Goal: Task Accomplishment & Management: Complete application form

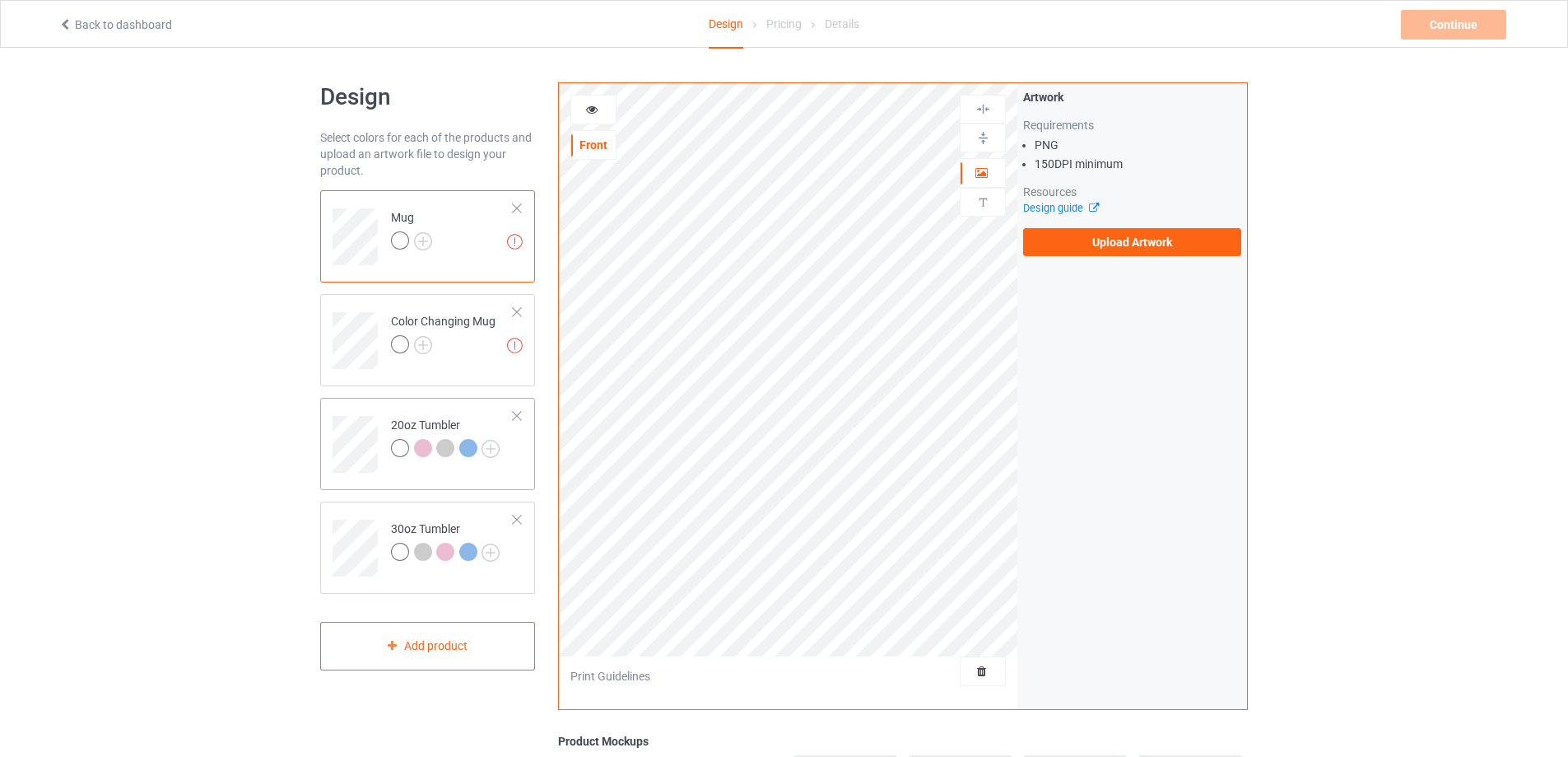
click at [434, 409] on td "20oz Tumbler" at bounding box center [453, 438] width 141 height 69
click at [372, 509] on td at bounding box center [357, 541] width 50 height 69
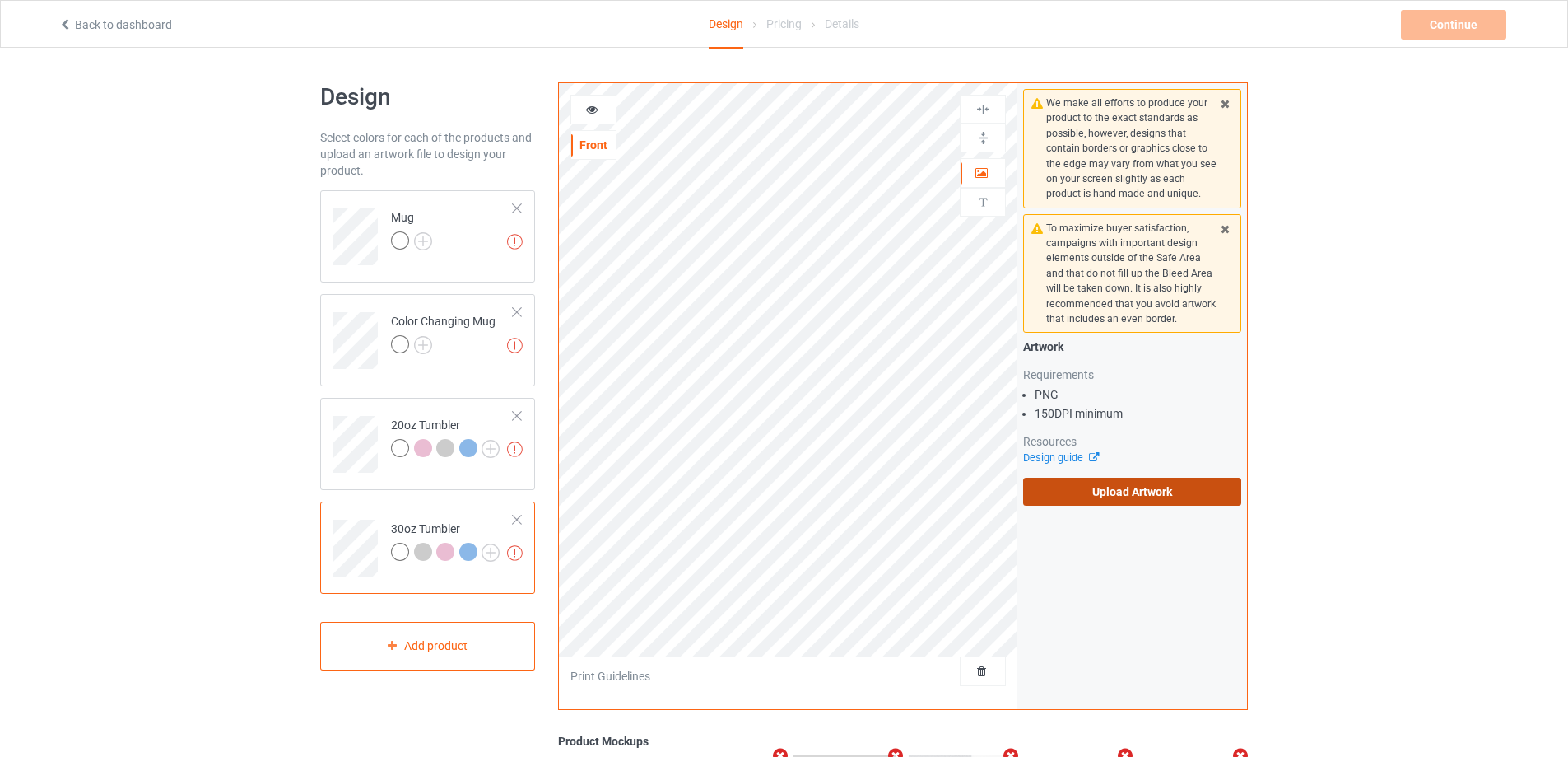
click at [1128, 487] on label "Upload Artwork" at bounding box center [1132, 492] width 218 height 28
click at [0, 0] on input "Upload Artwork" at bounding box center [0, 0] width 0 height 0
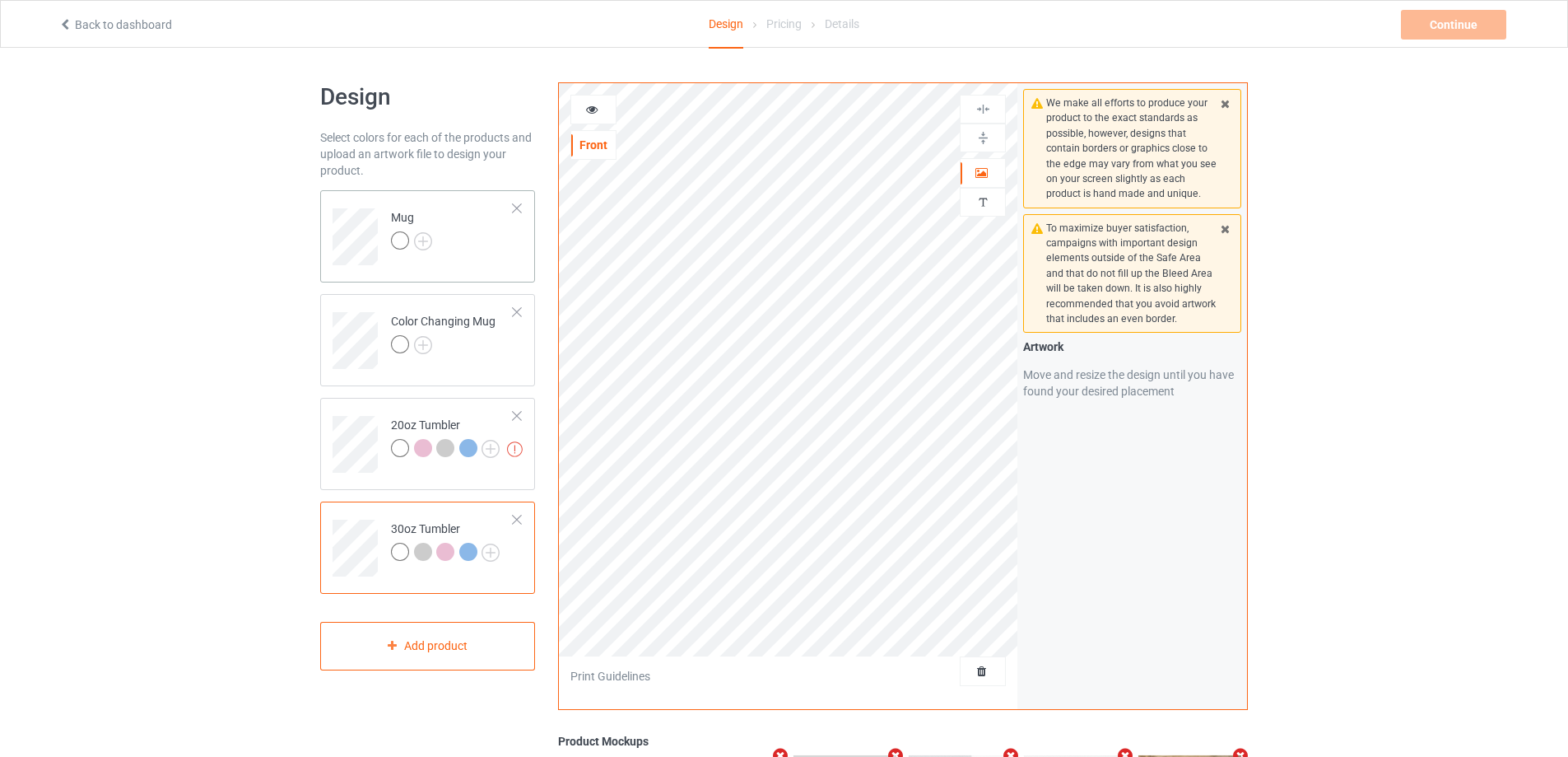
click at [484, 229] on td "Mug" at bounding box center [453, 230] width 141 height 69
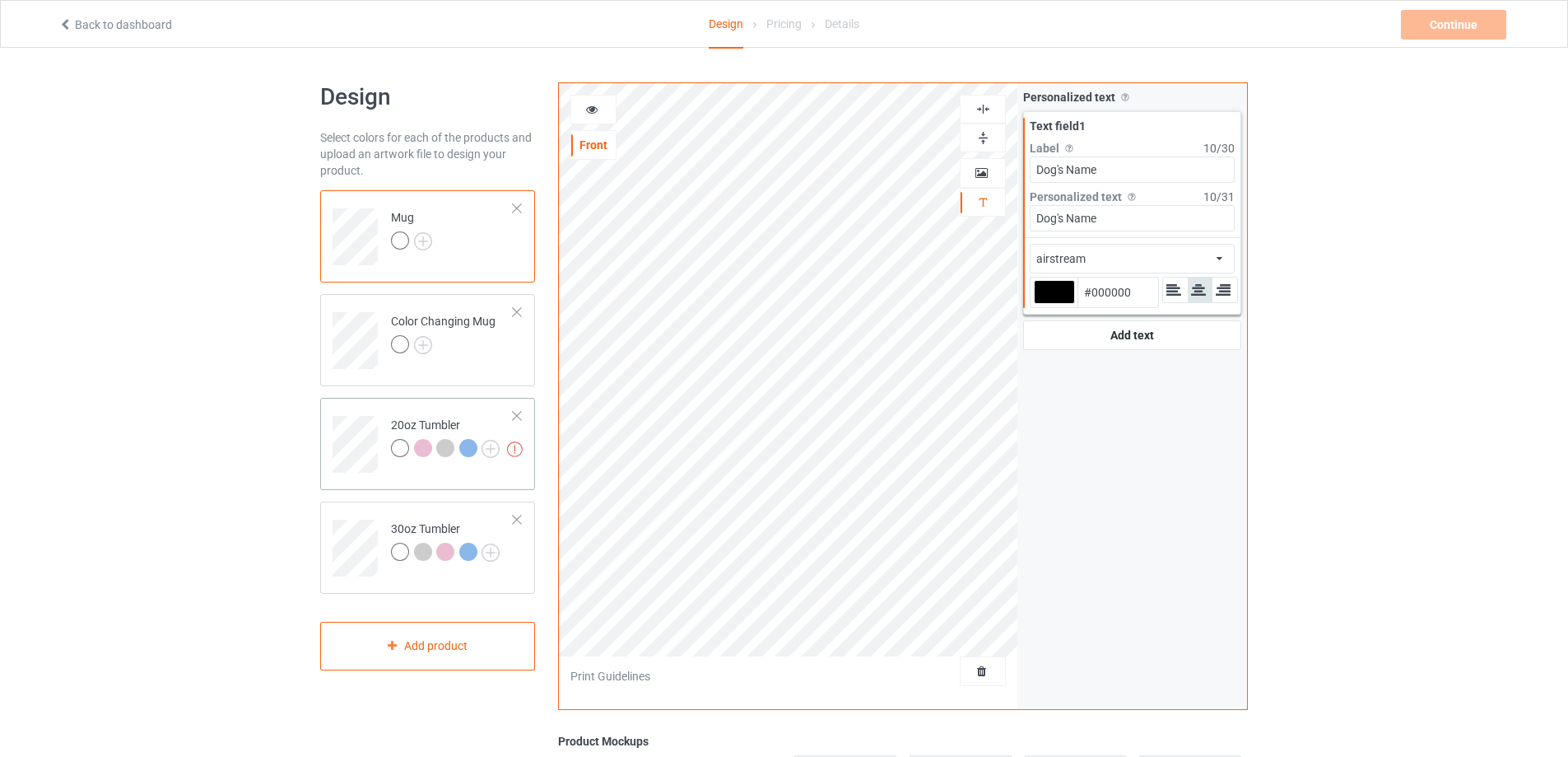
click at [349, 413] on td at bounding box center [357, 438] width 50 height 69
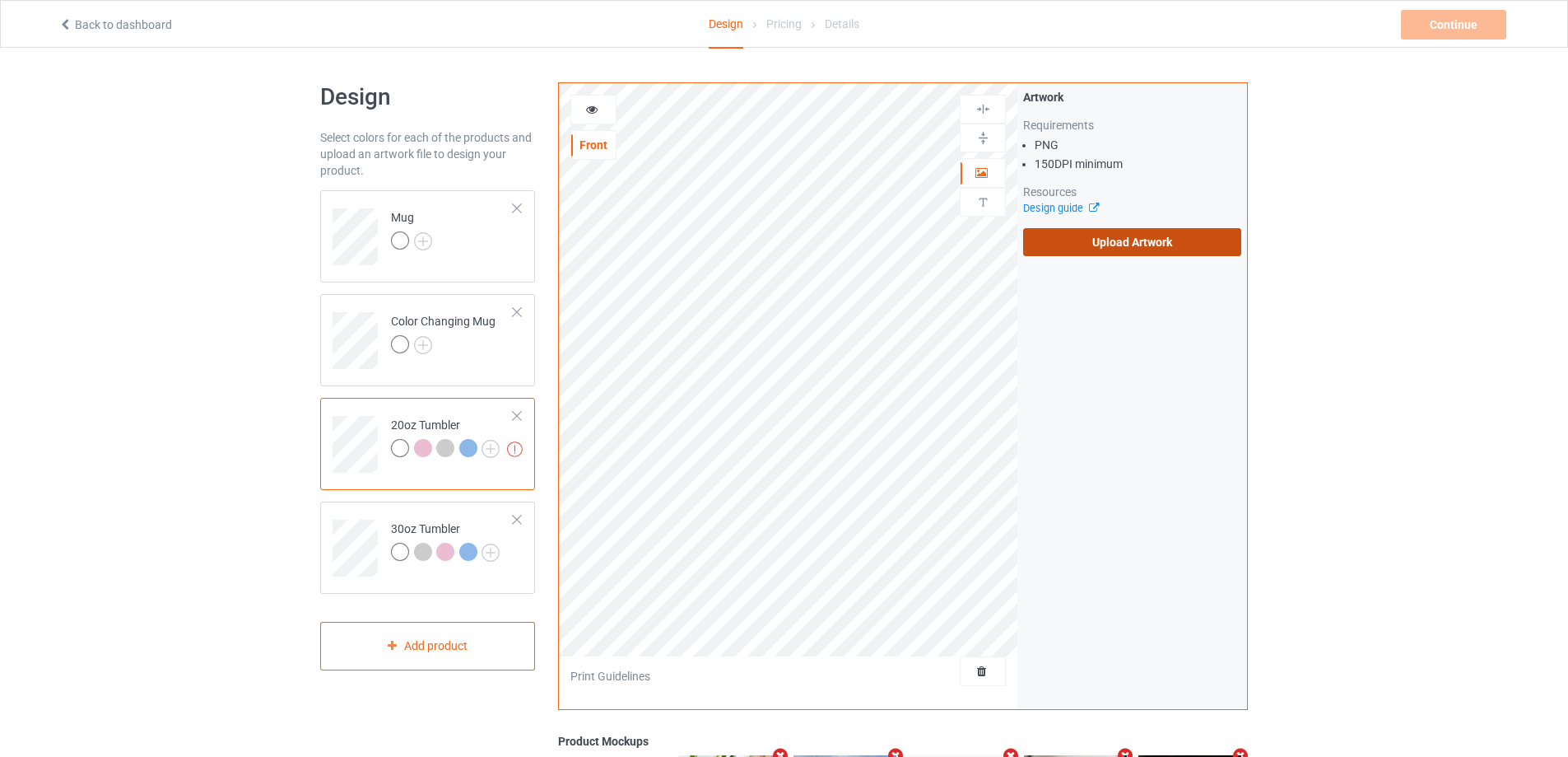
click at [1145, 238] on label "Upload Artwork" at bounding box center [1132, 242] width 218 height 28
click at [0, 0] on input "Upload Artwork" at bounding box center [0, 0] width 0 height 0
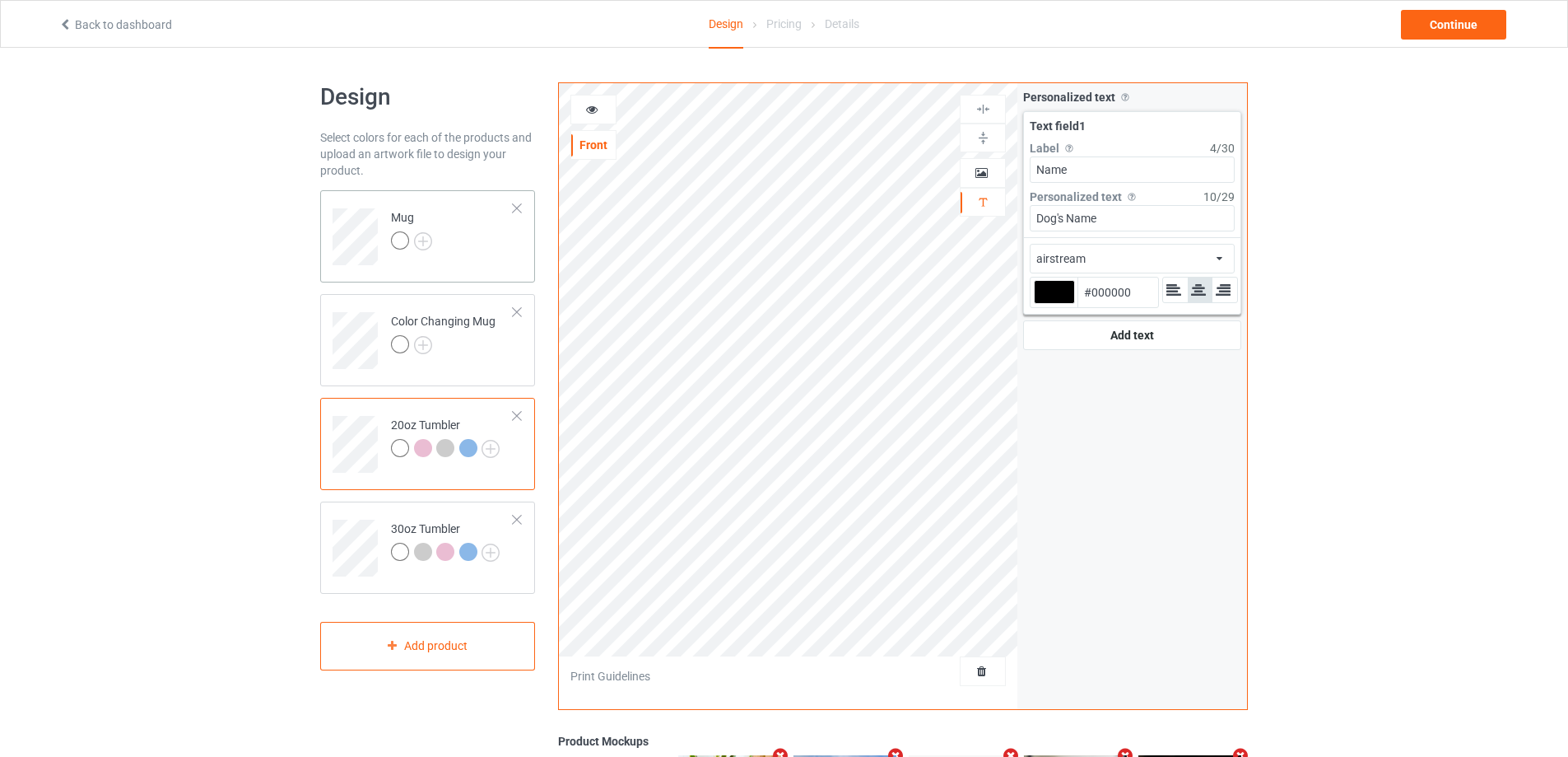
click at [493, 267] on div "Mug" at bounding box center [427, 235] width 214 height 92
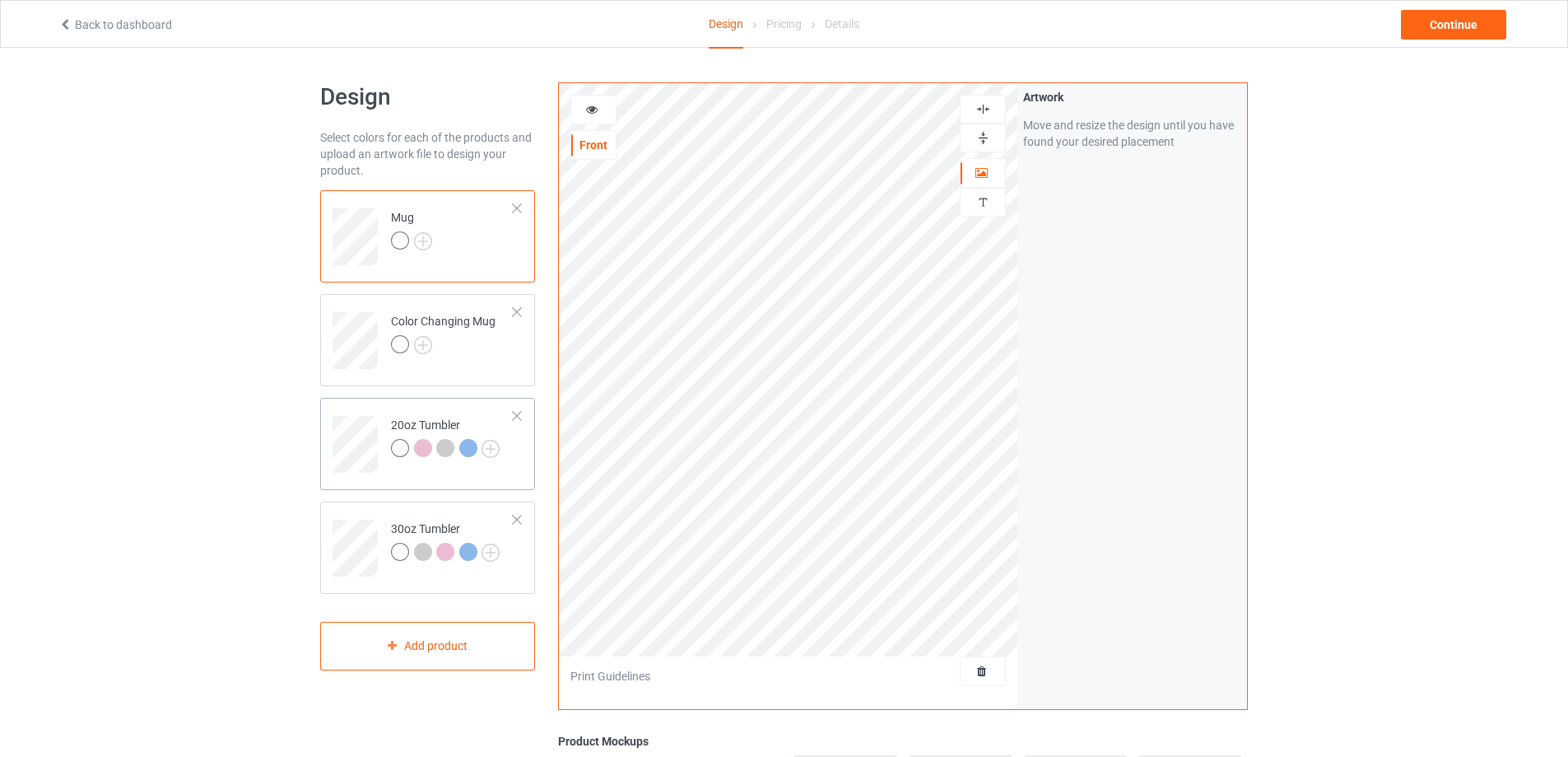
click at [392, 406] on td "20oz Tumbler" at bounding box center [453, 438] width 141 height 69
click at [599, 107] on div at bounding box center [593, 109] width 45 height 17
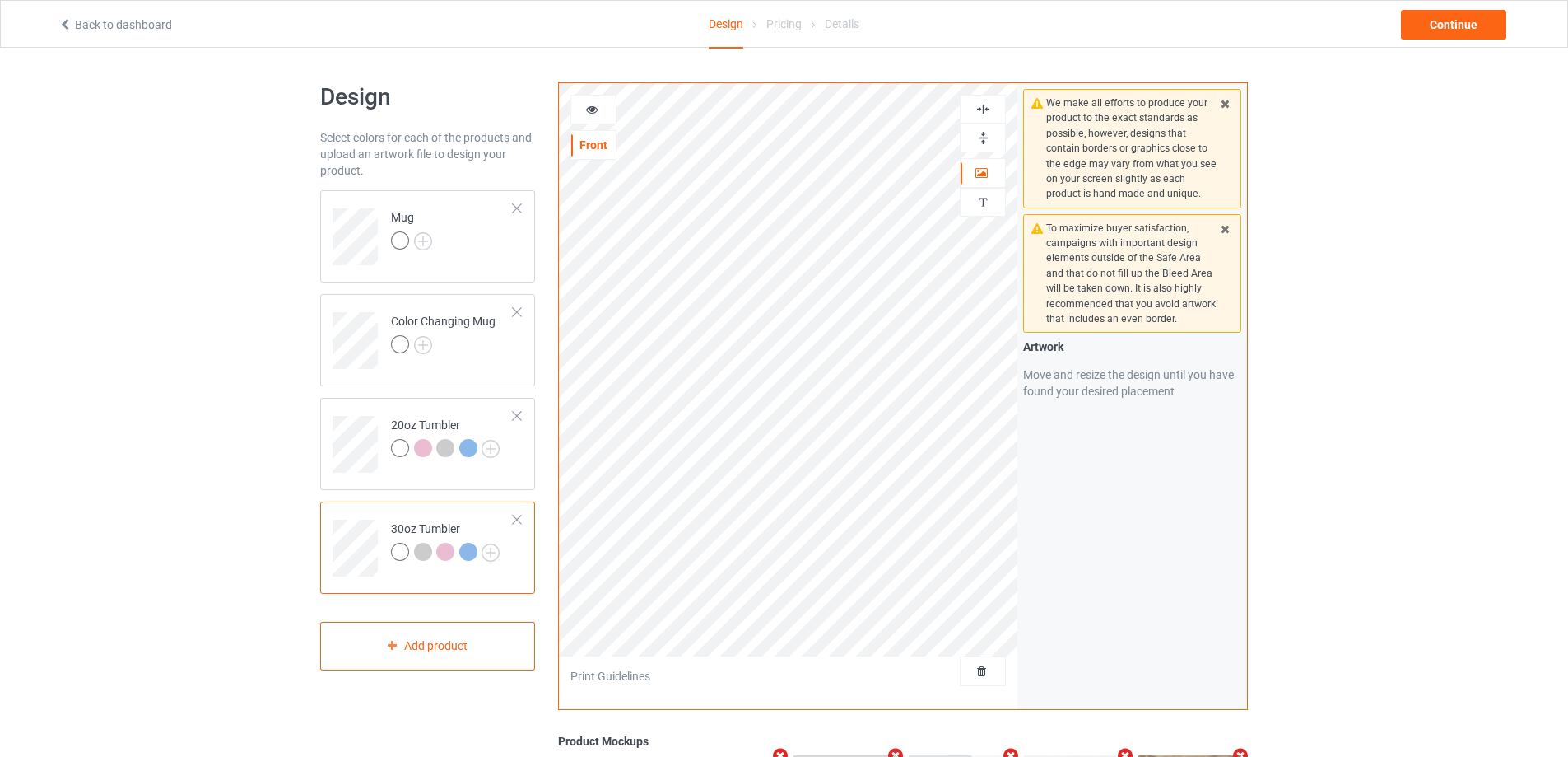
click at [599, 109] on icon at bounding box center [592, 107] width 14 height 12
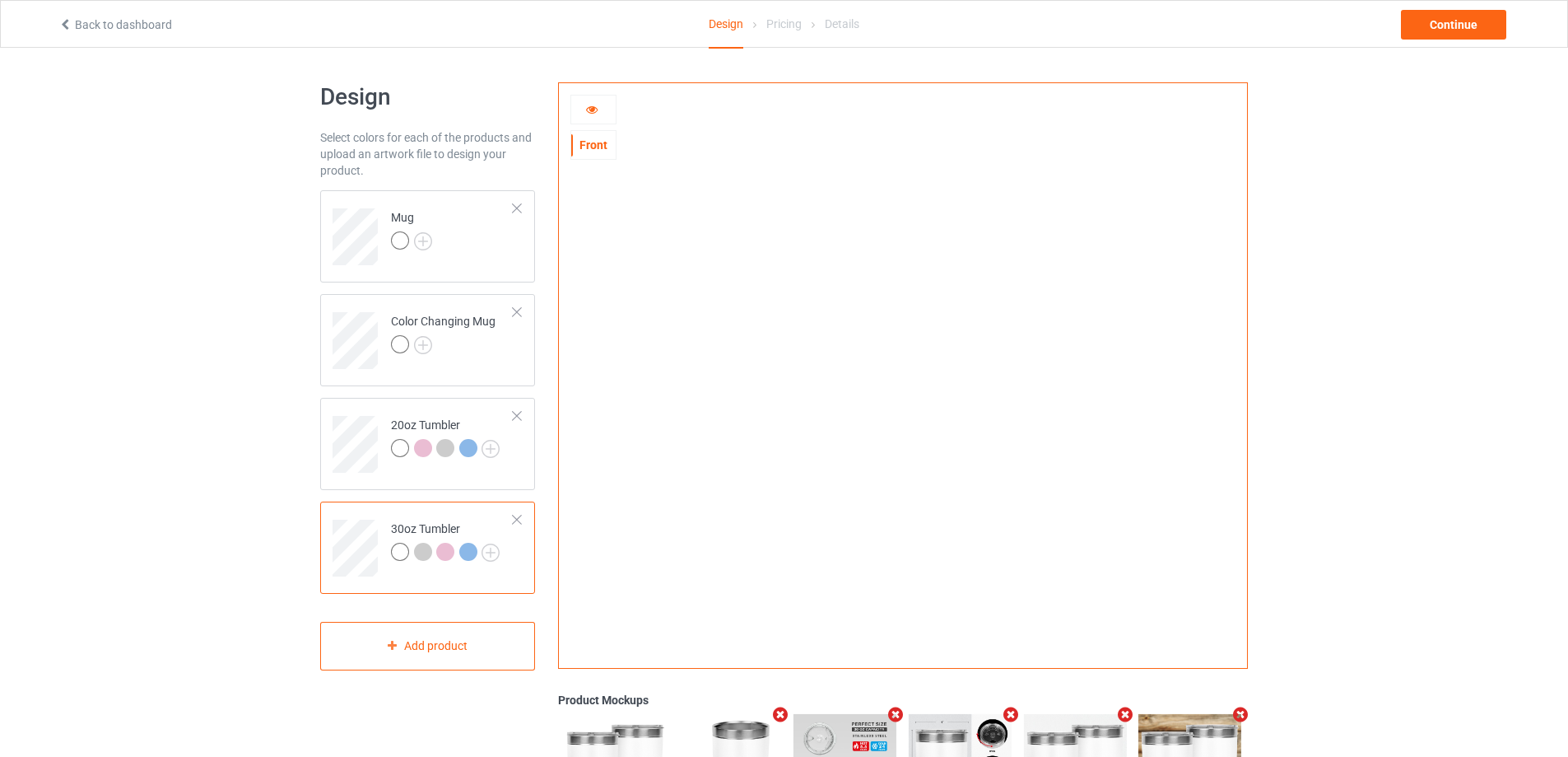
click at [599, 107] on icon at bounding box center [592, 107] width 14 height 12
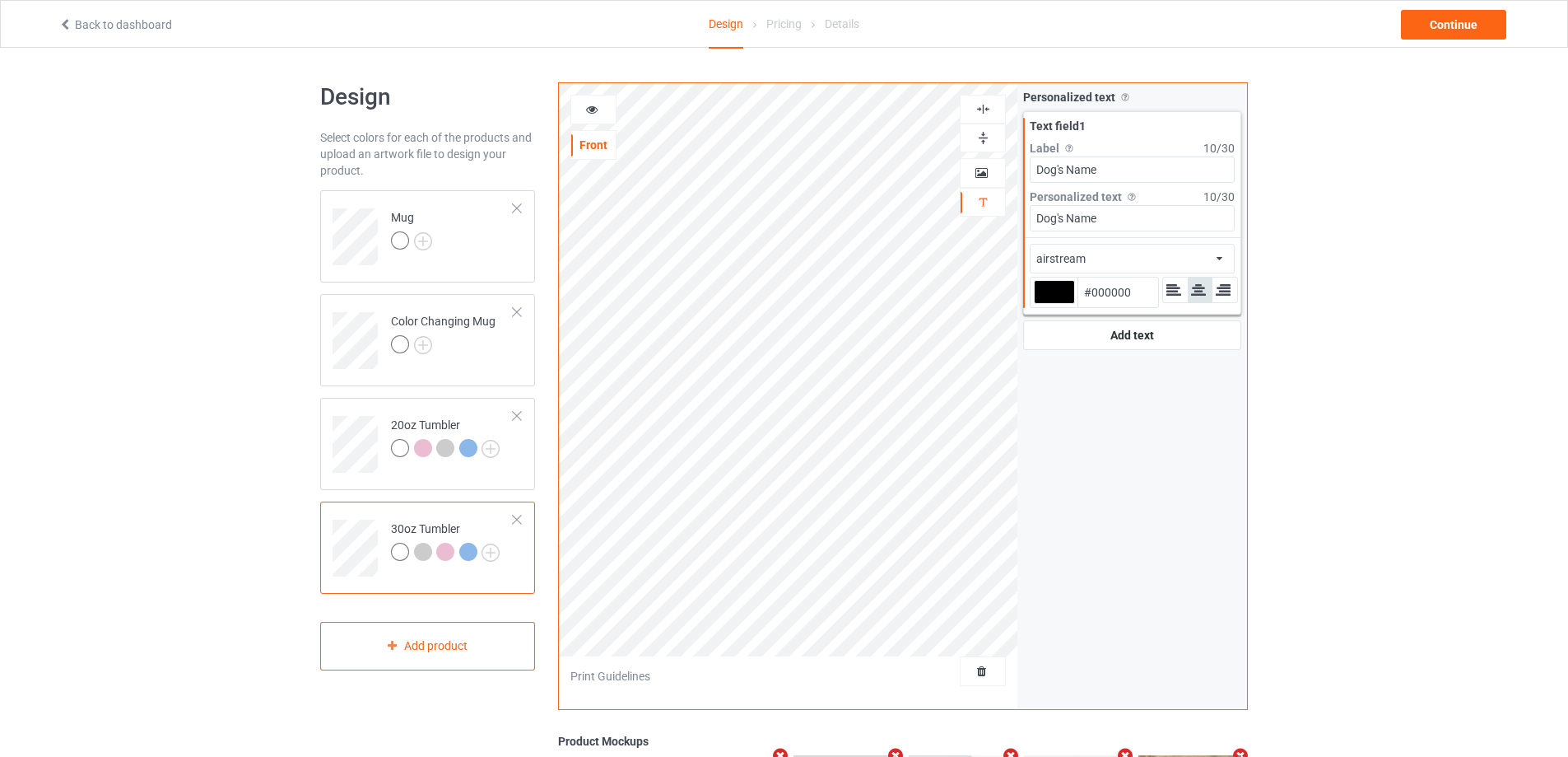
click at [606, 102] on div at bounding box center [593, 109] width 45 height 17
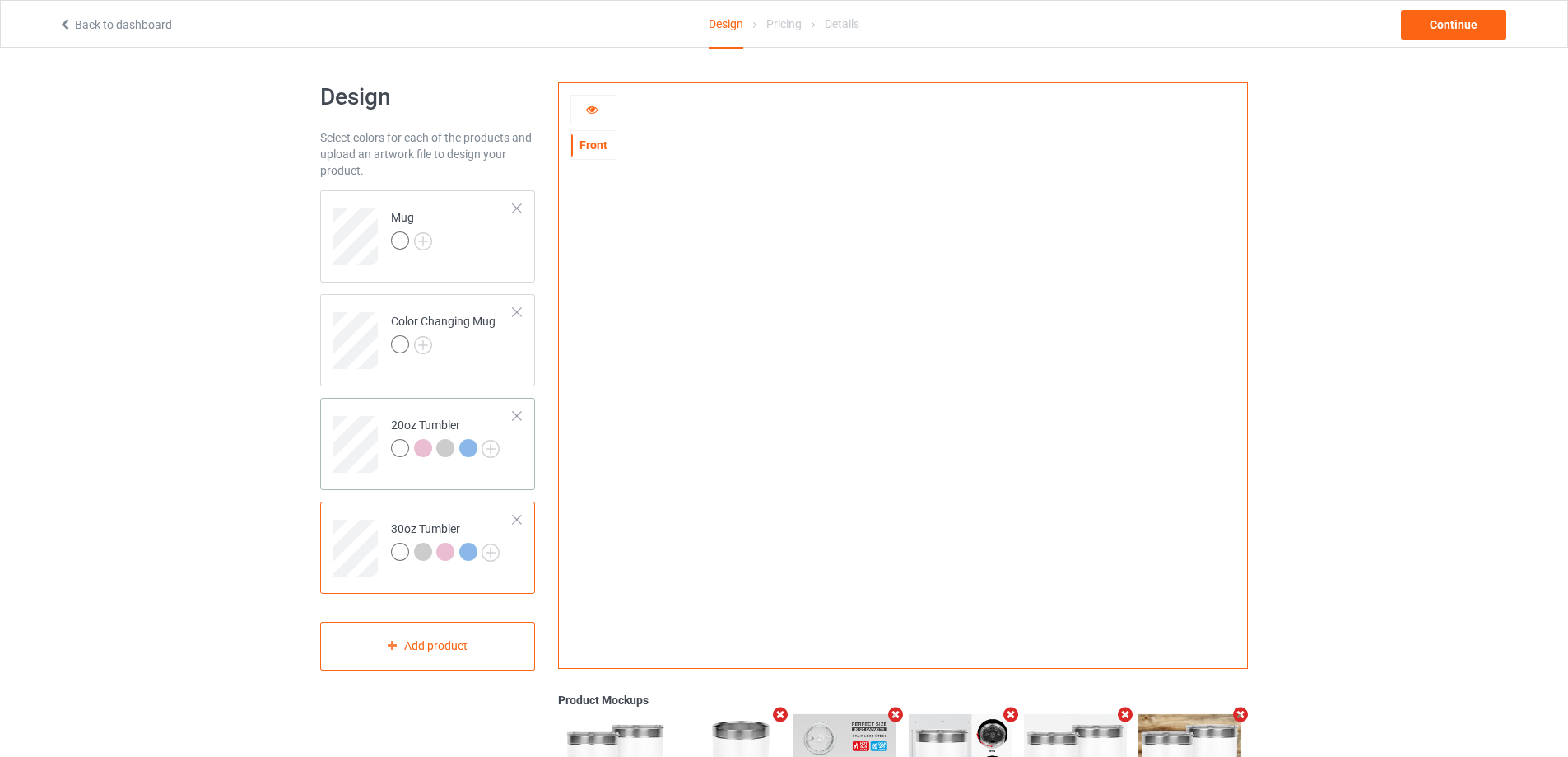
click at [440, 432] on div "20oz Tumbler" at bounding box center [445, 436] width 108 height 40
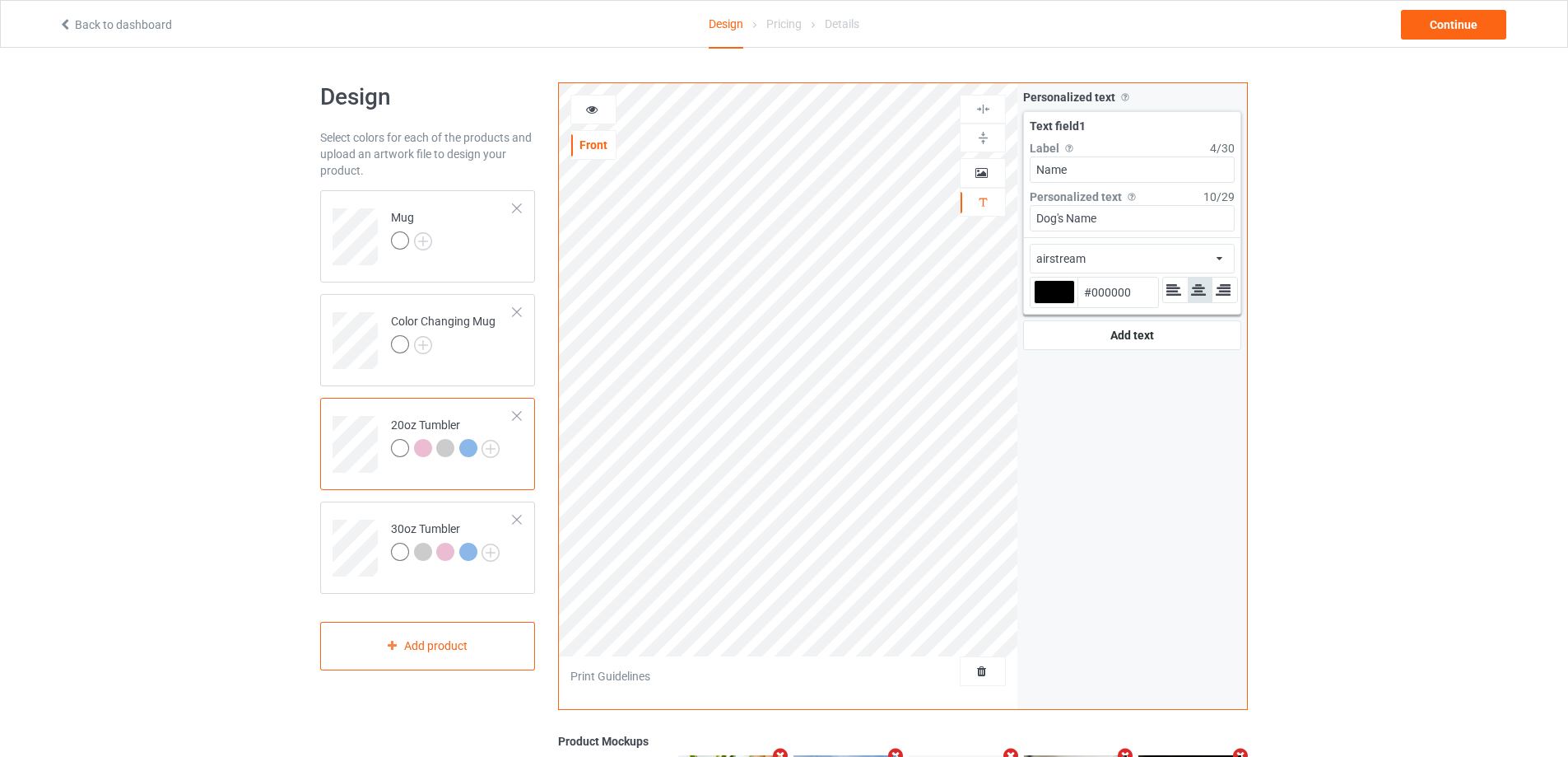
click at [590, 109] on icon at bounding box center [592, 107] width 14 height 12
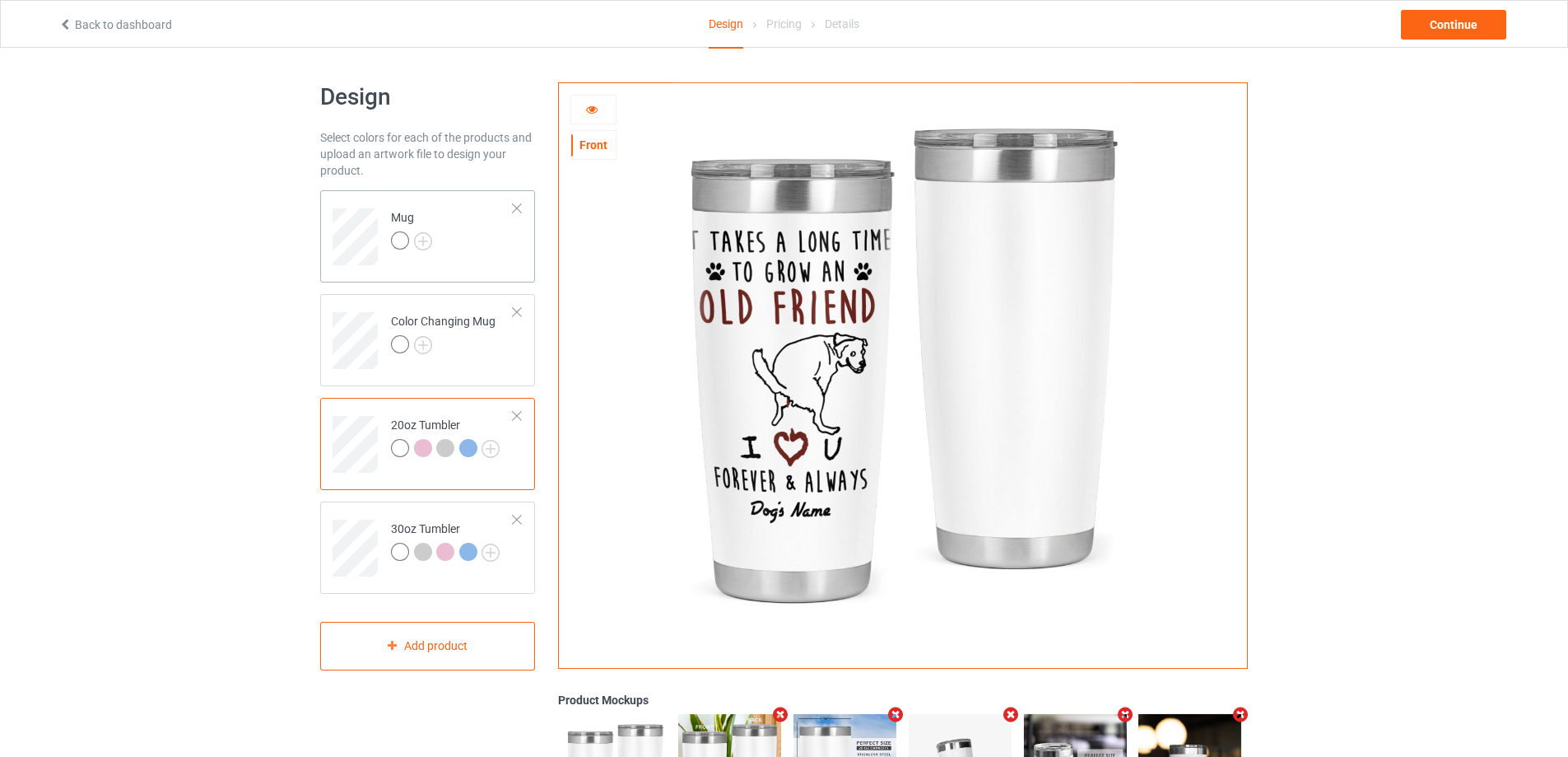
click at [486, 230] on td "Mug" at bounding box center [453, 230] width 141 height 69
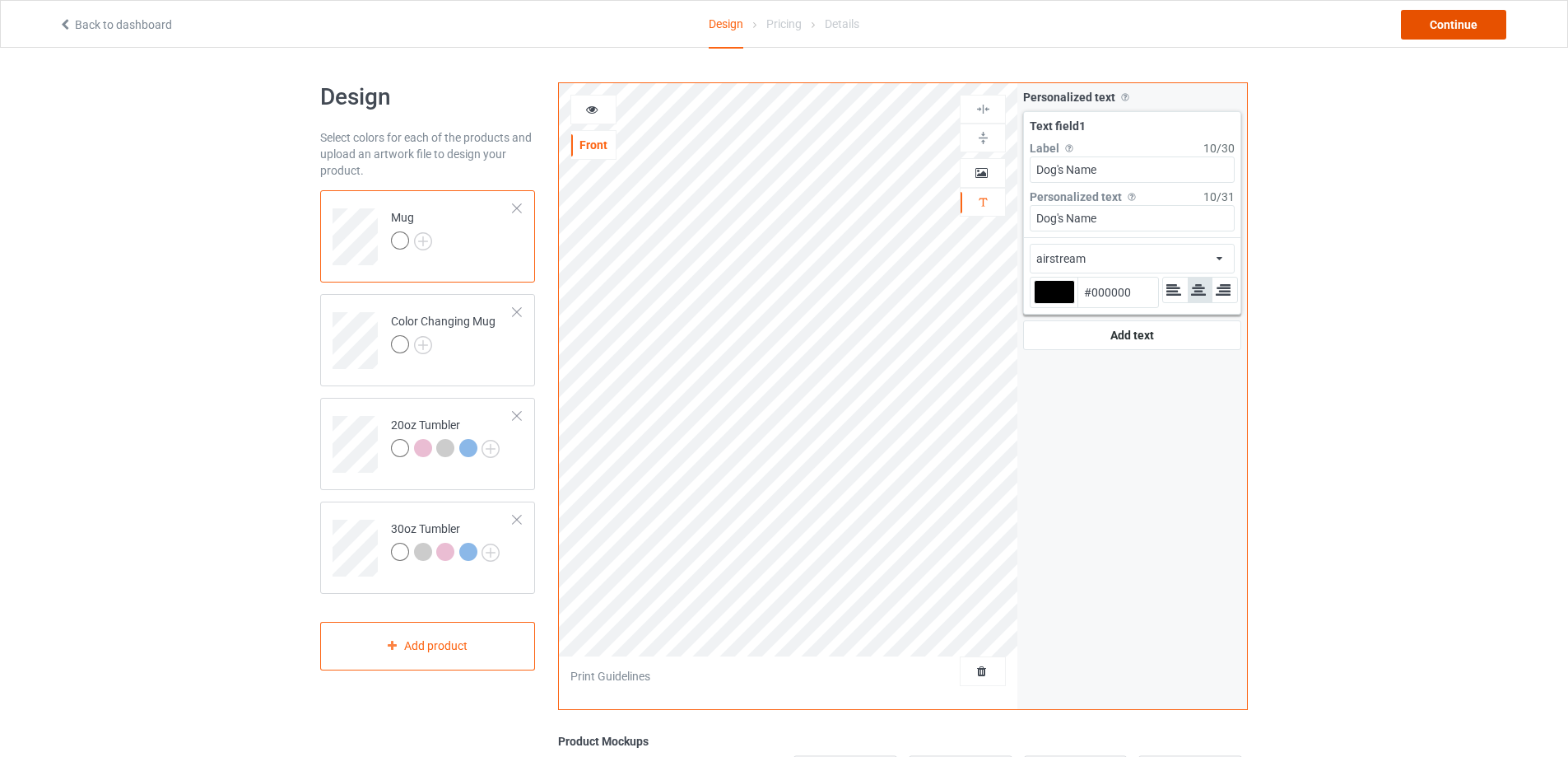
click at [1460, 14] on div "Continue" at bounding box center [1454, 25] width 105 height 30
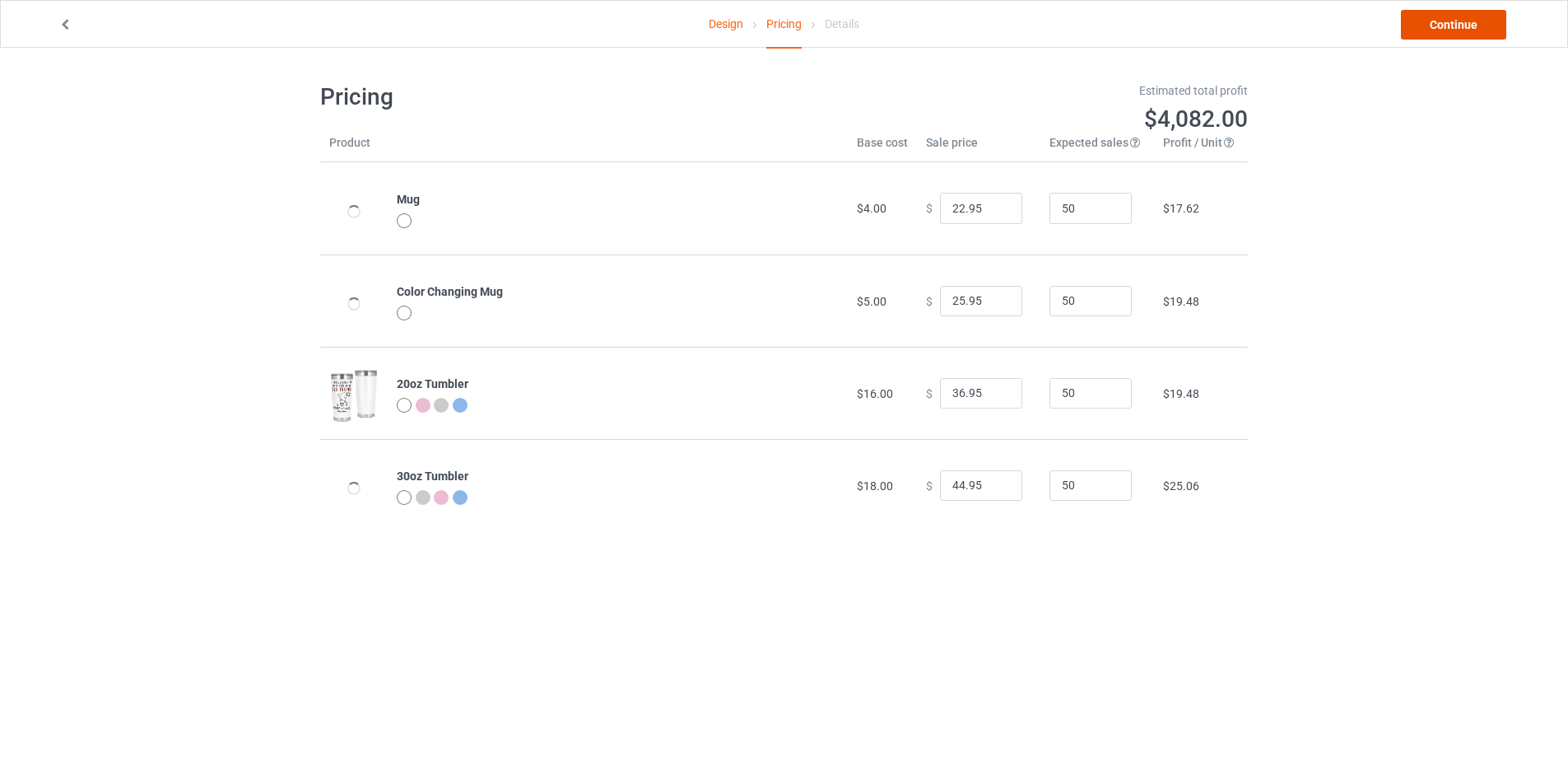
click at [1450, 29] on link "Continue" at bounding box center [1454, 25] width 105 height 30
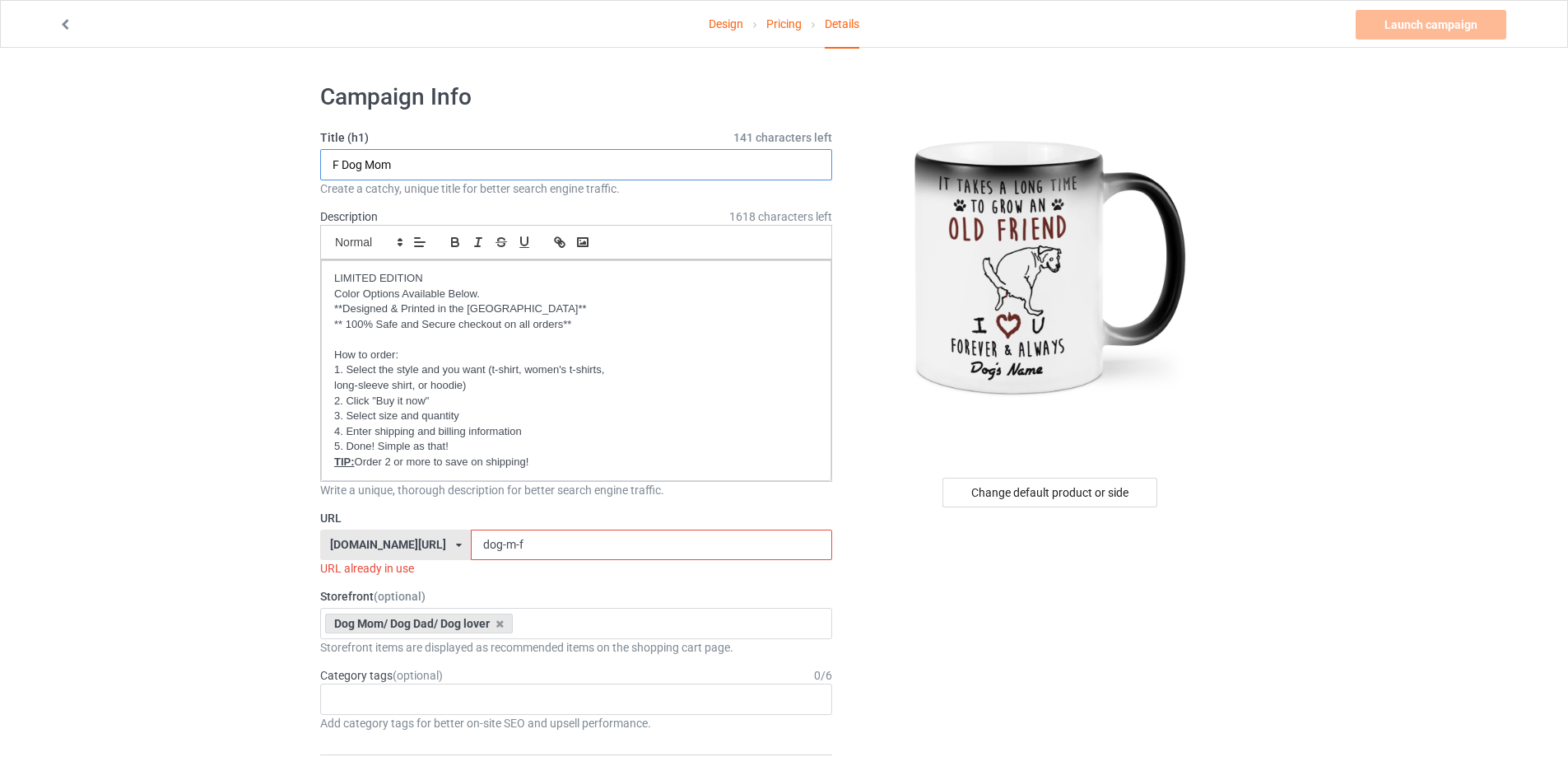
drag, startPoint x: 439, startPoint y: 166, endPoint x: 309, endPoint y: 165, distance: 130.0
type input "Old Friend - Dog lovers"
click at [537, 539] on input "dog-m-f" at bounding box center [650, 544] width 360 height 31
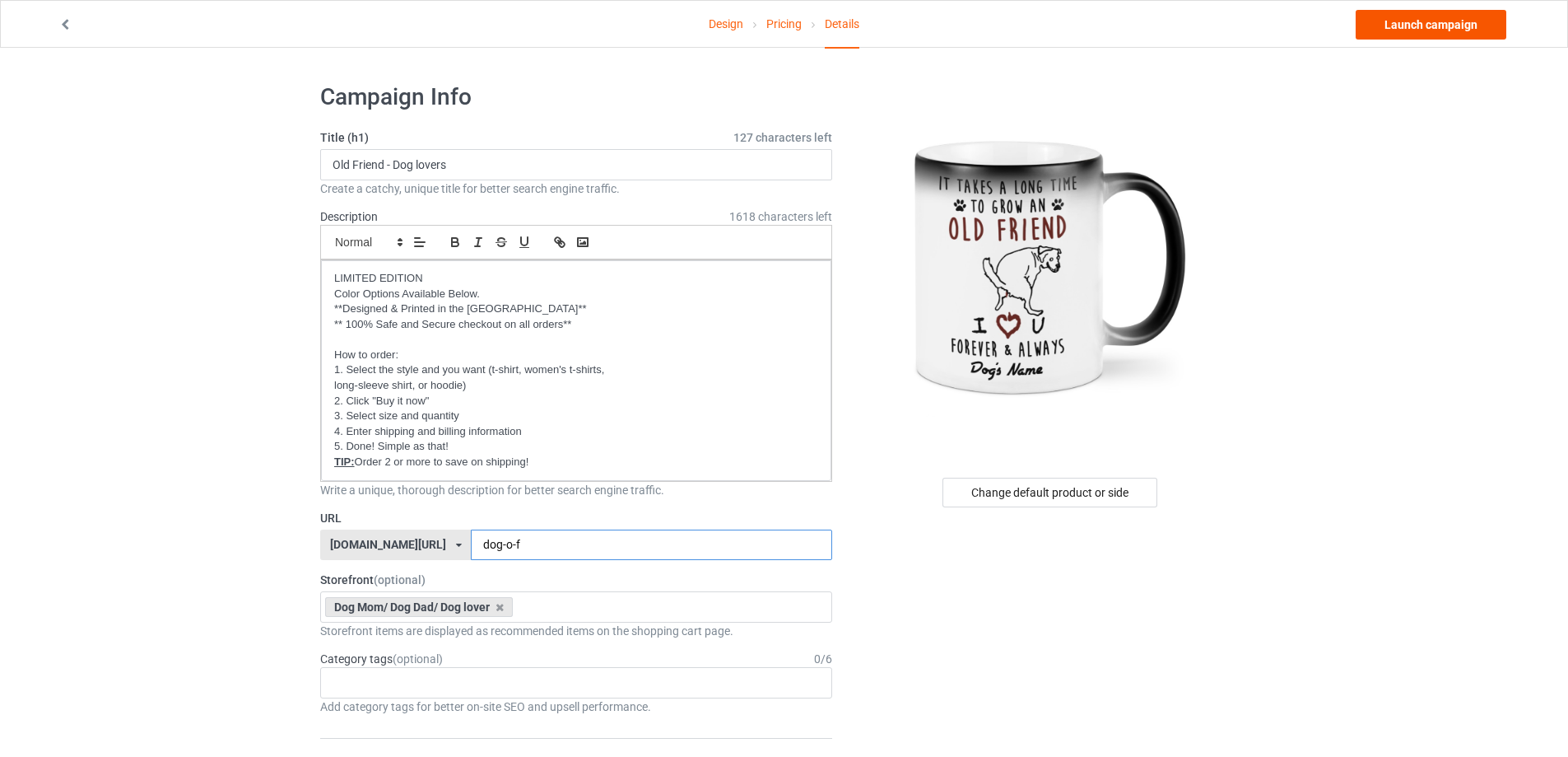
type input "dog-o-f"
click at [1402, 28] on link "Launch campaign" at bounding box center [1431, 25] width 151 height 30
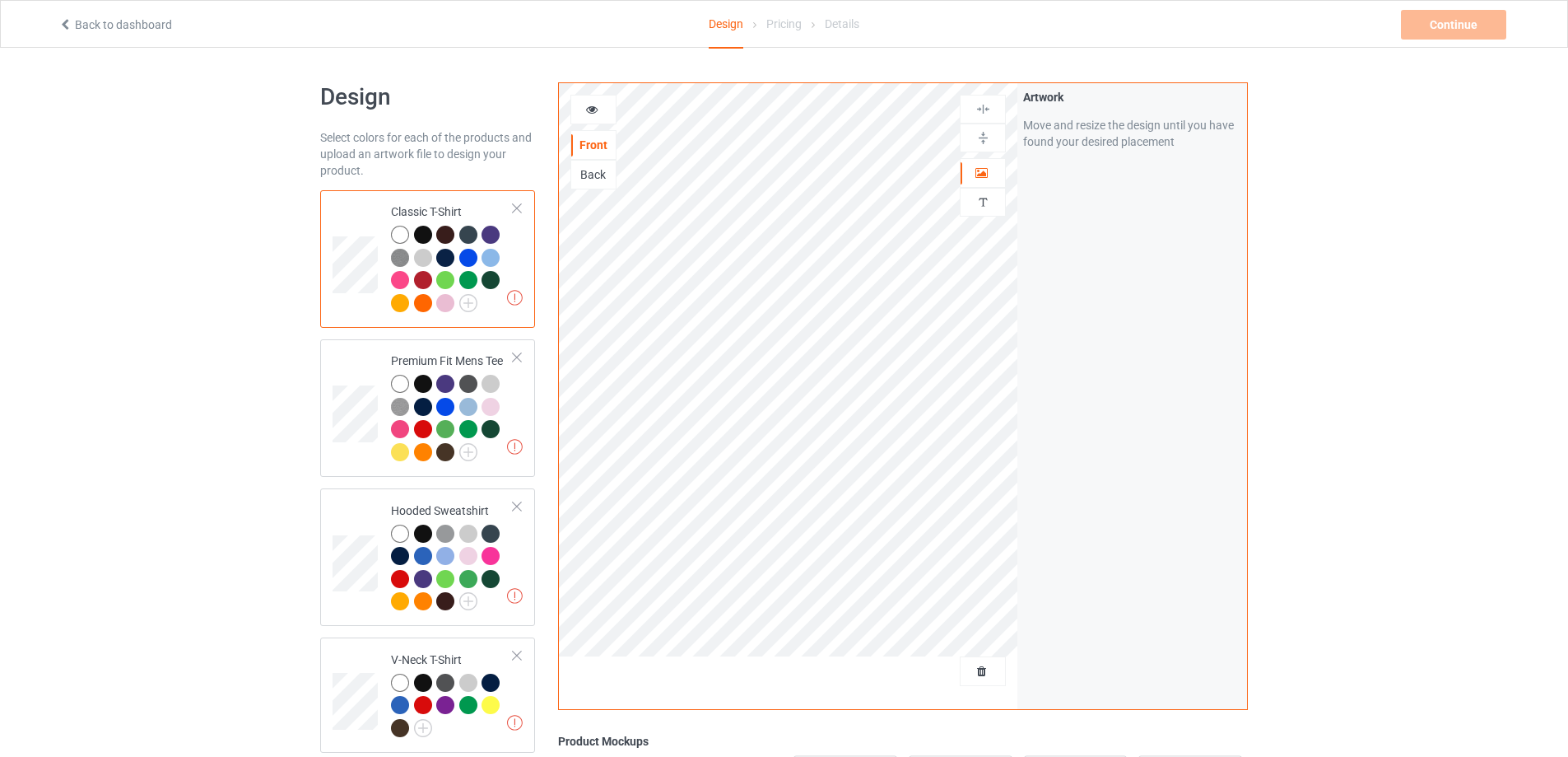
click at [518, 210] on div at bounding box center [517, 209] width 12 height 12
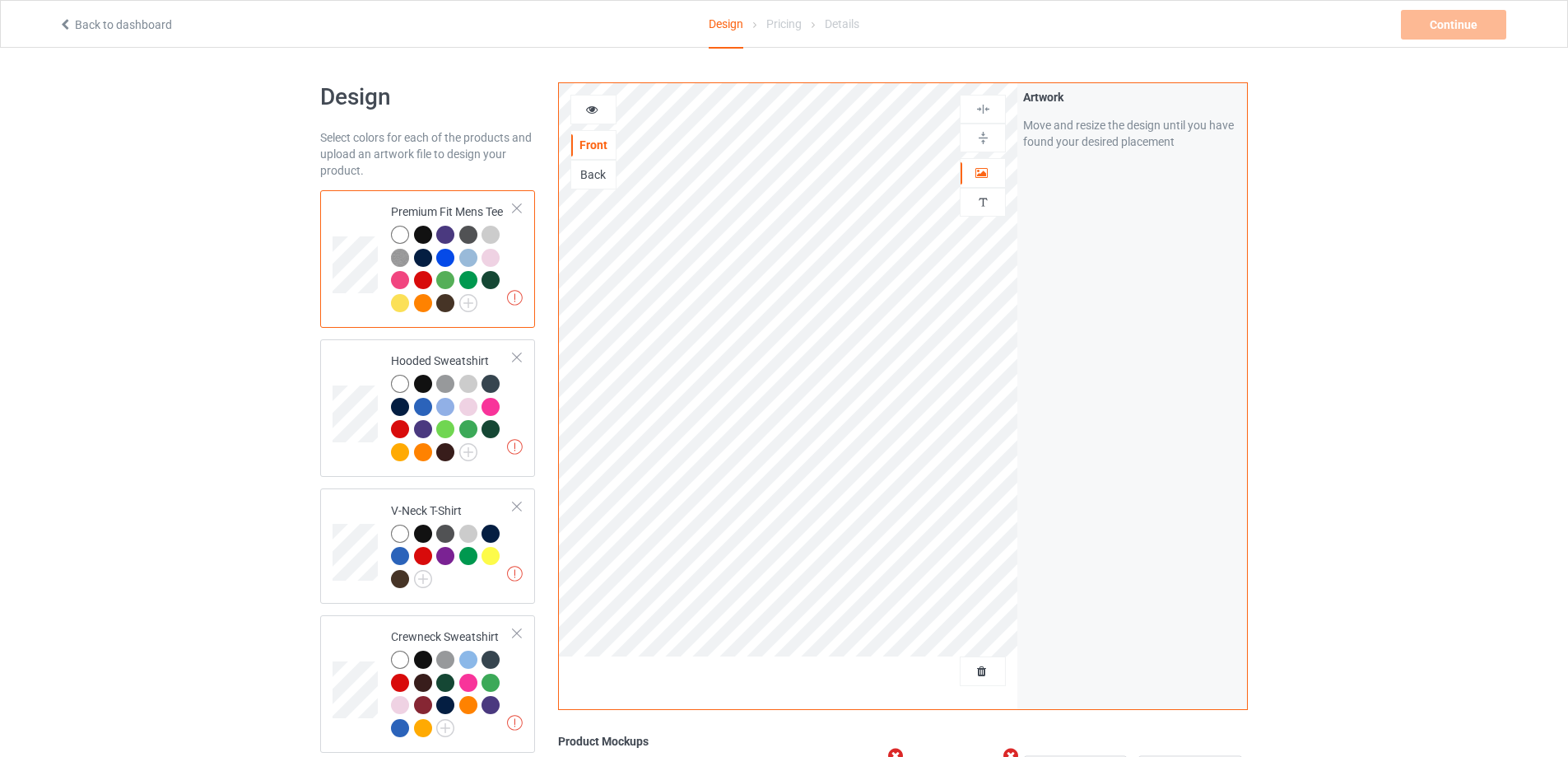
click at [518, 210] on div at bounding box center [517, 209] width 12 height 12
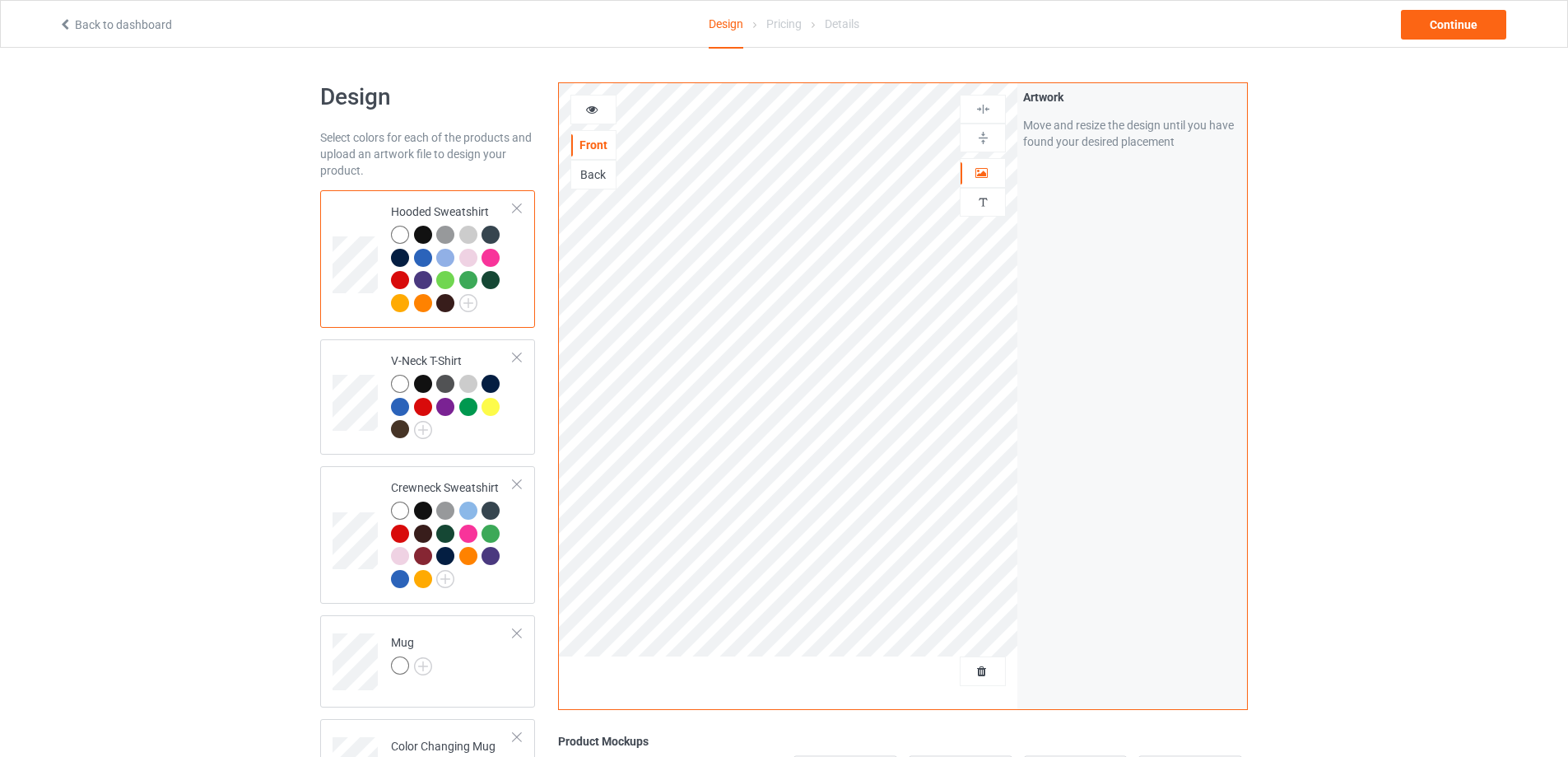
click at [518, 210] on div at bounding box center [517, 209] width 12 height 12
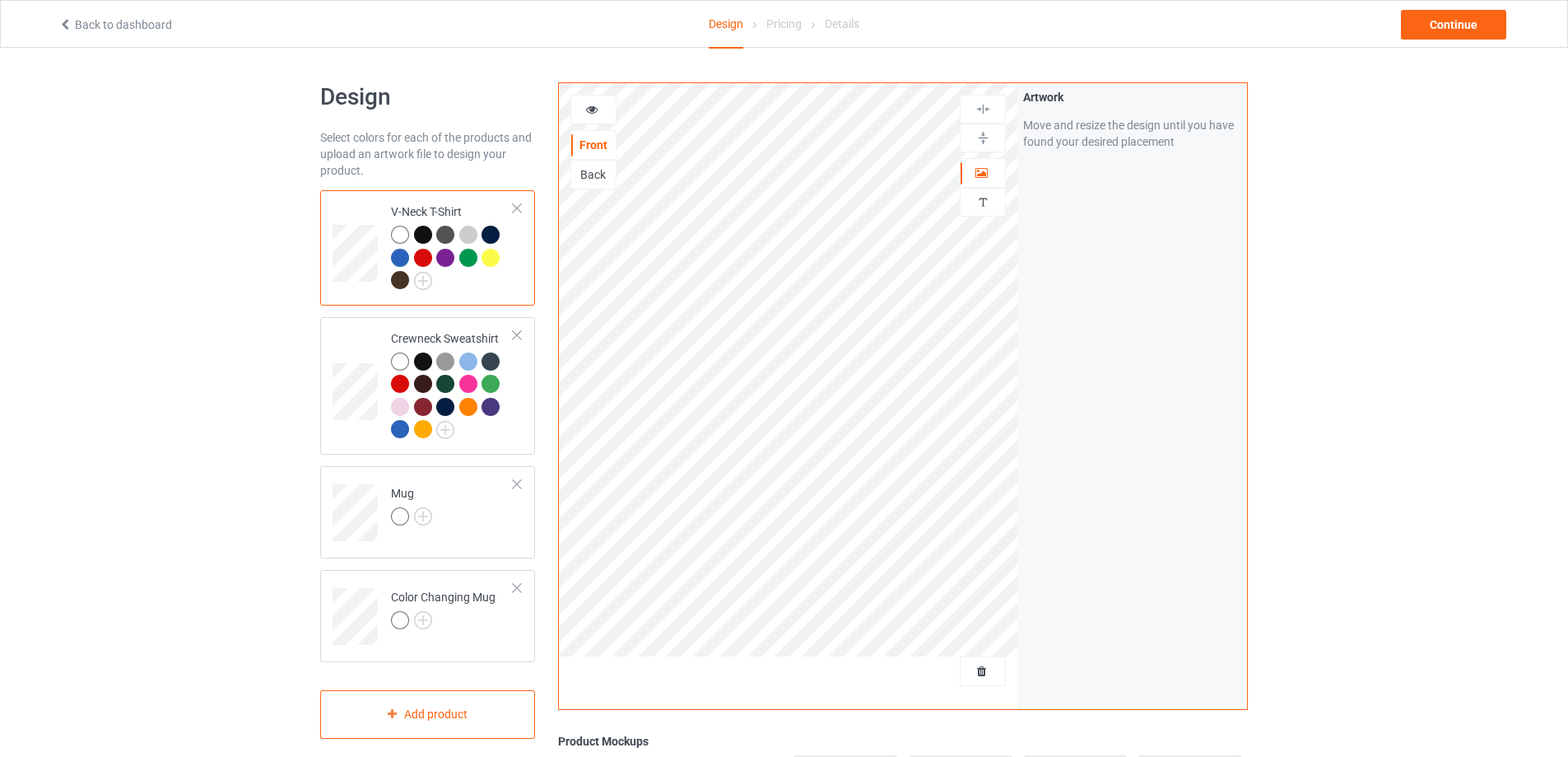
click at [518, 210] on div at bounding box center [517, 209] width 12 height 12
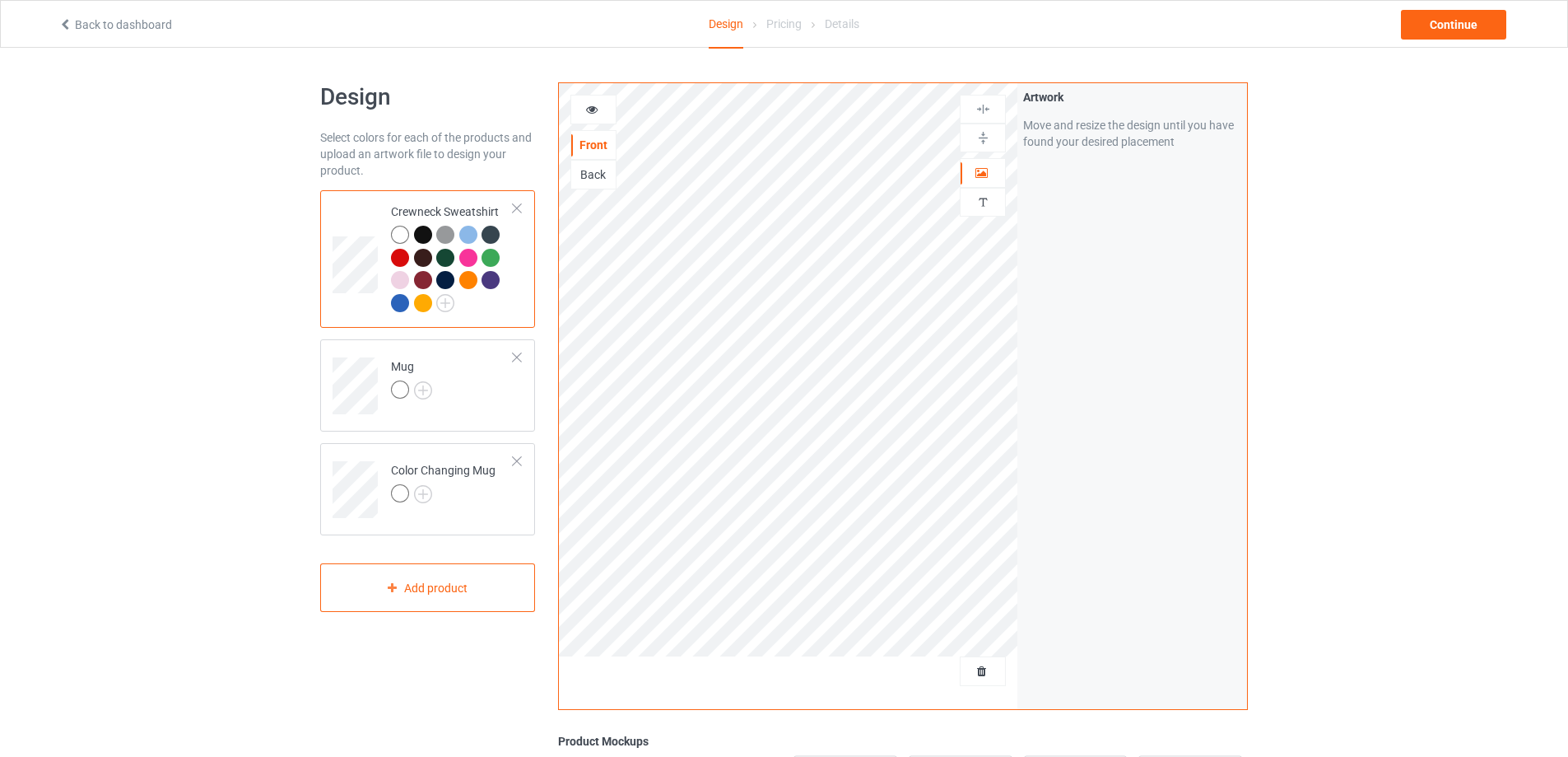
click at [518, 210] on div at bounding box center [517, 209] width 12 height 12
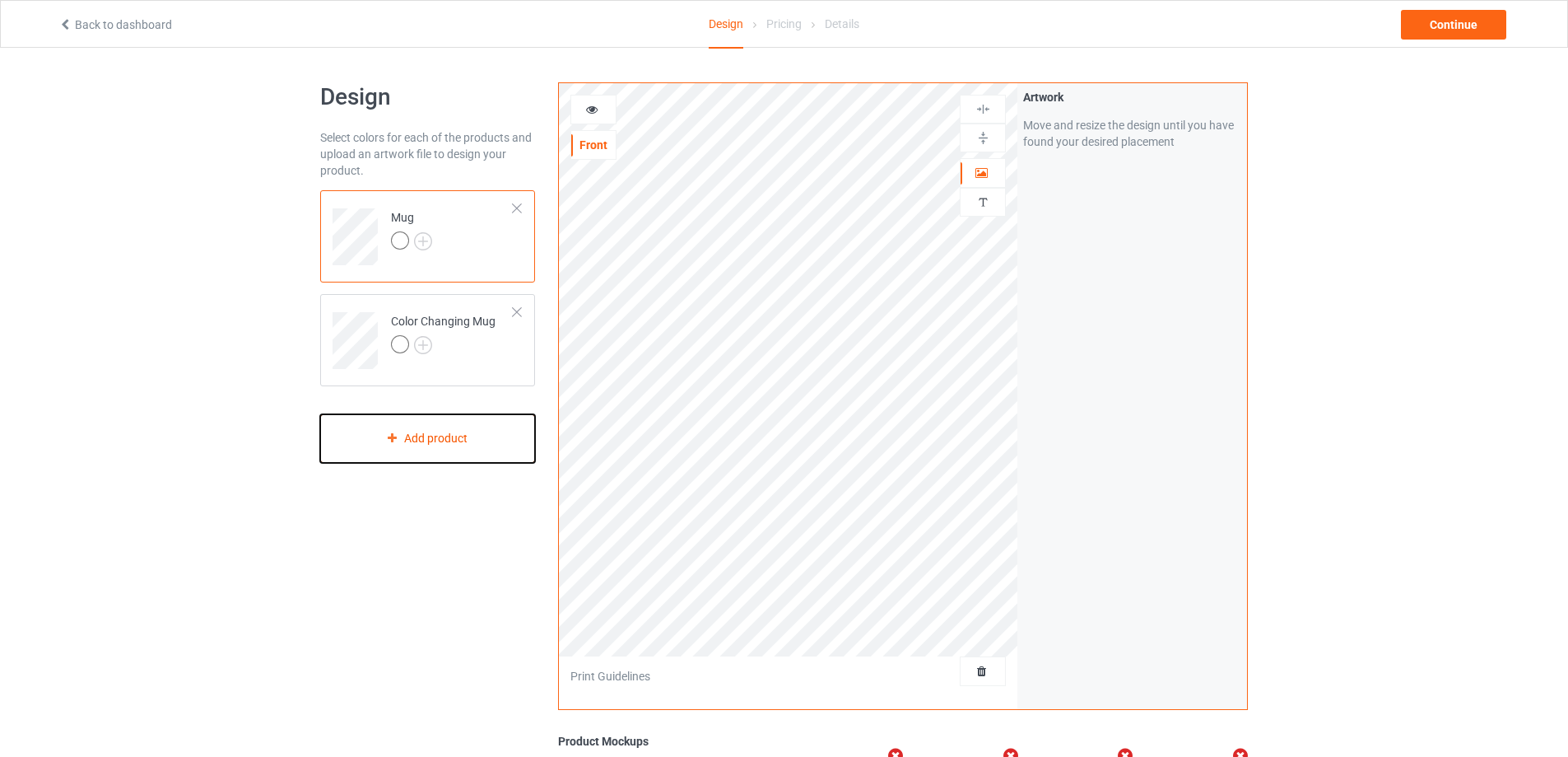
click at [445, 435] on div "Add product" at bounding box center [427, 438] width 214 height 49
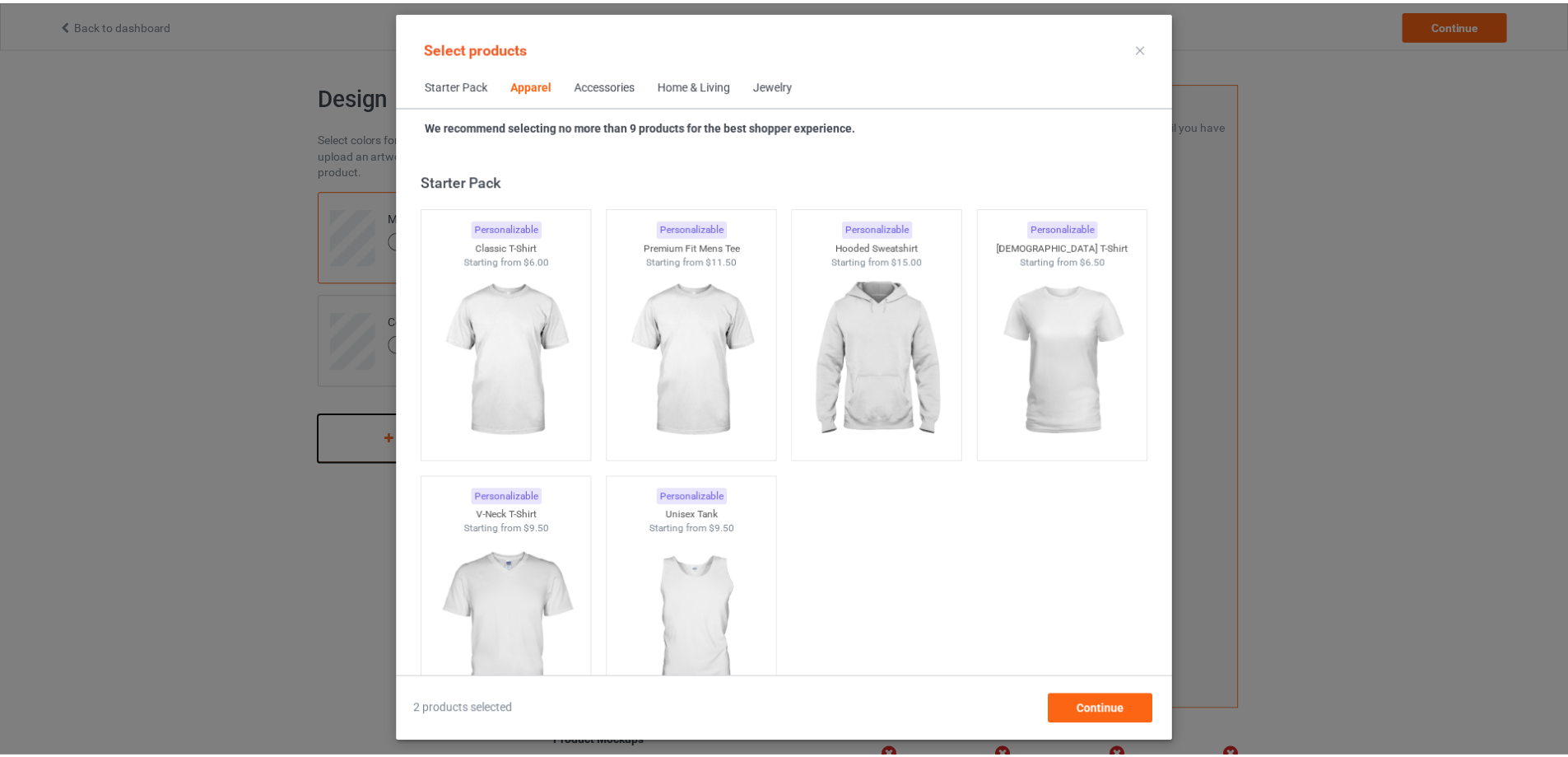
scroll to position [614, 0]
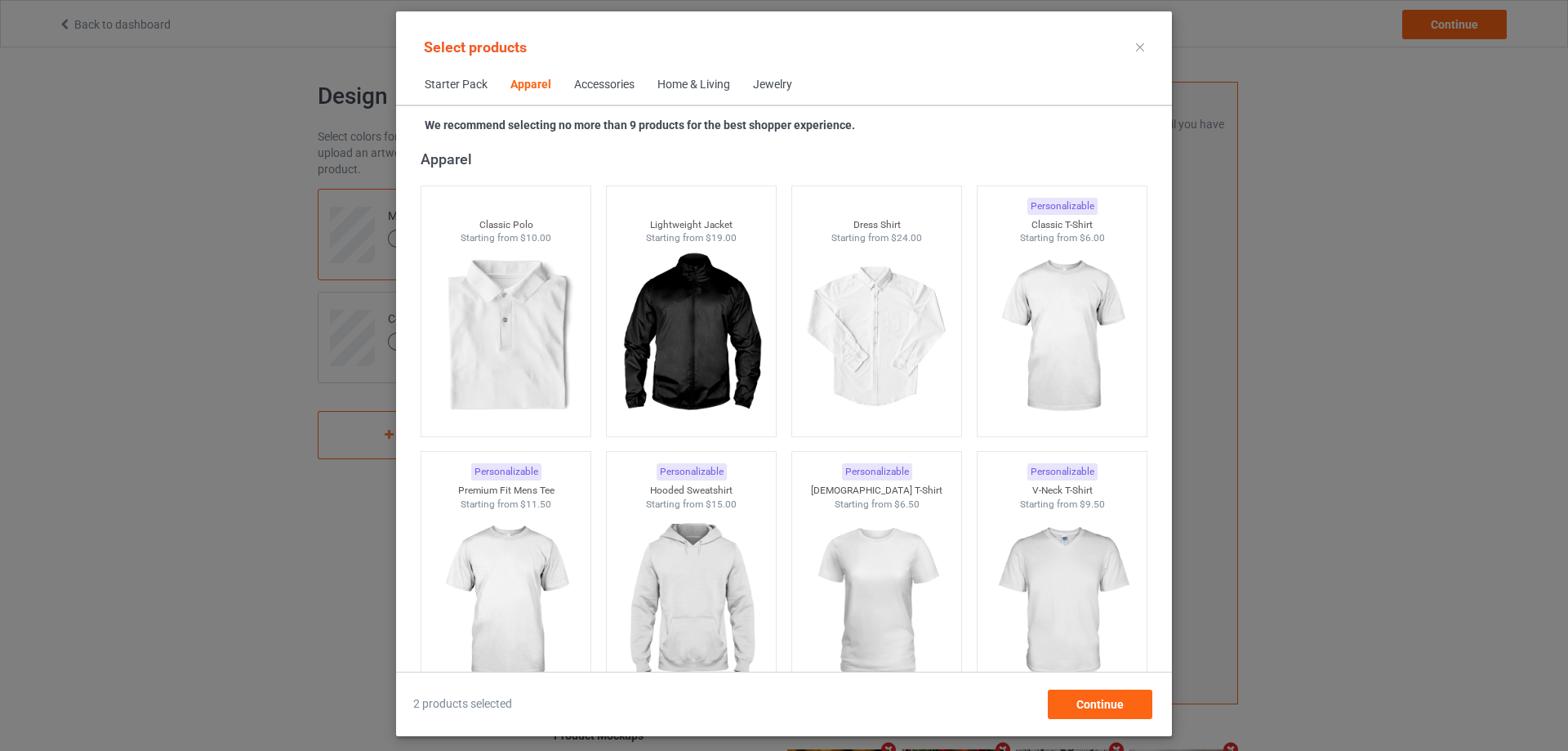
click at [1145, 46] on div at bounding box center [1140, 47] width 30 height 27
click at [1142, 44] on icon at bounding box center [1140, 47] width 8 height 8
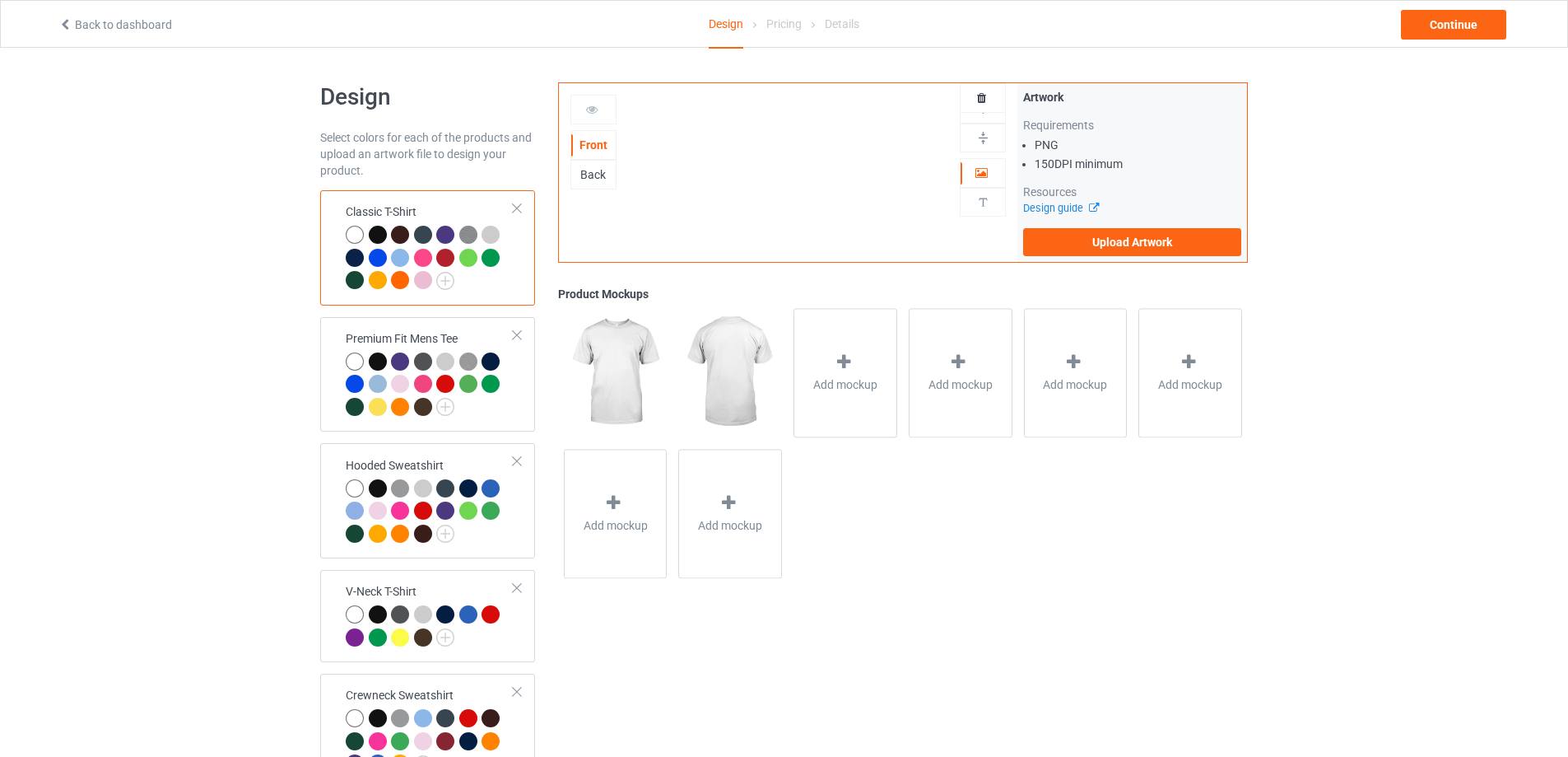
click at [518, 208] on div at bounding box center [517, 209] width 12 height 12
click at [518, 330] on div at bounding box center [517, 336] width 12 height 12
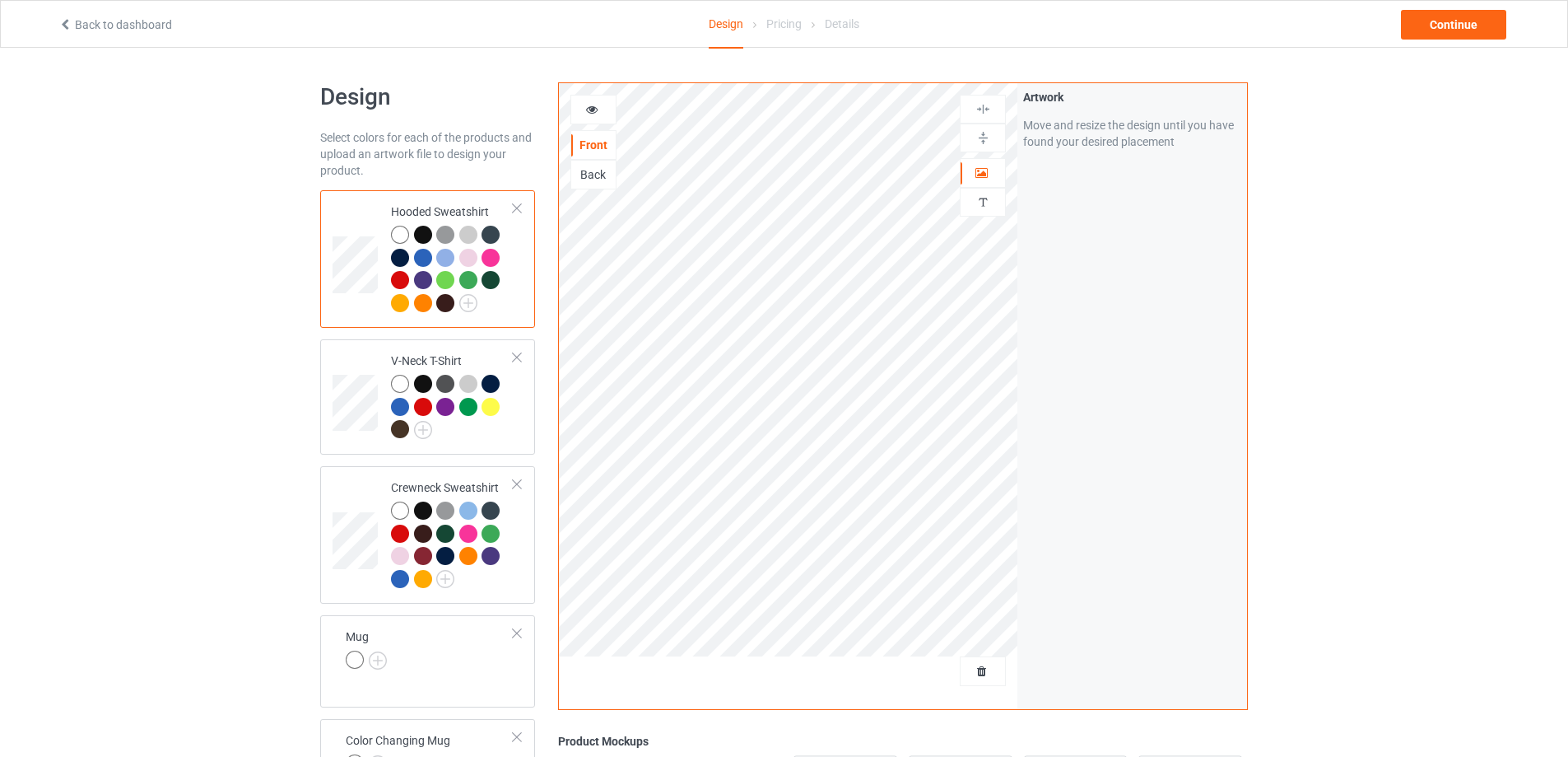
click at [518, 208] on div at bounding box center [517, 209] width 12 height 12
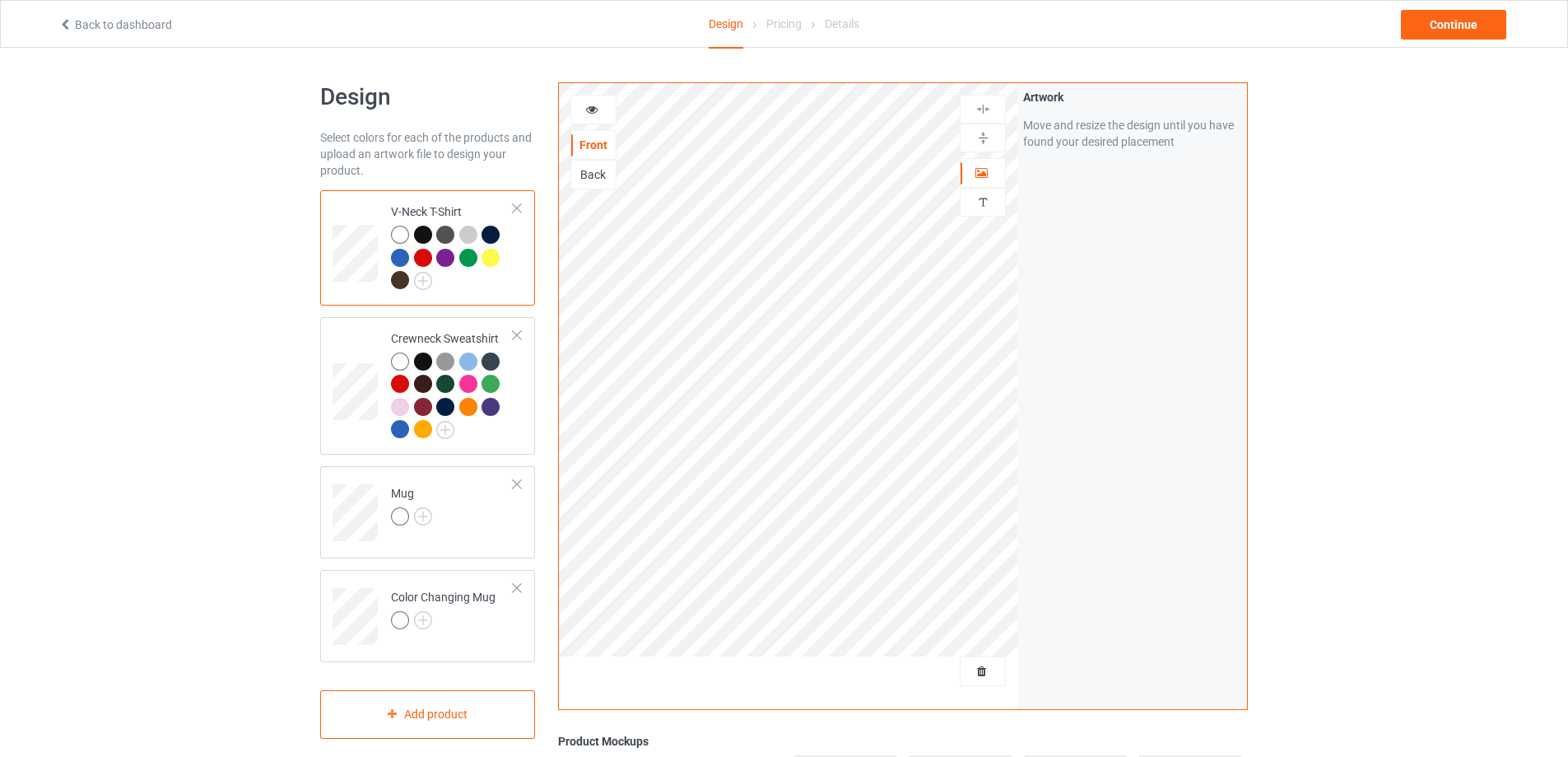
click at [518, 208] on div at bounding box center [517, 209] width 12 height 12
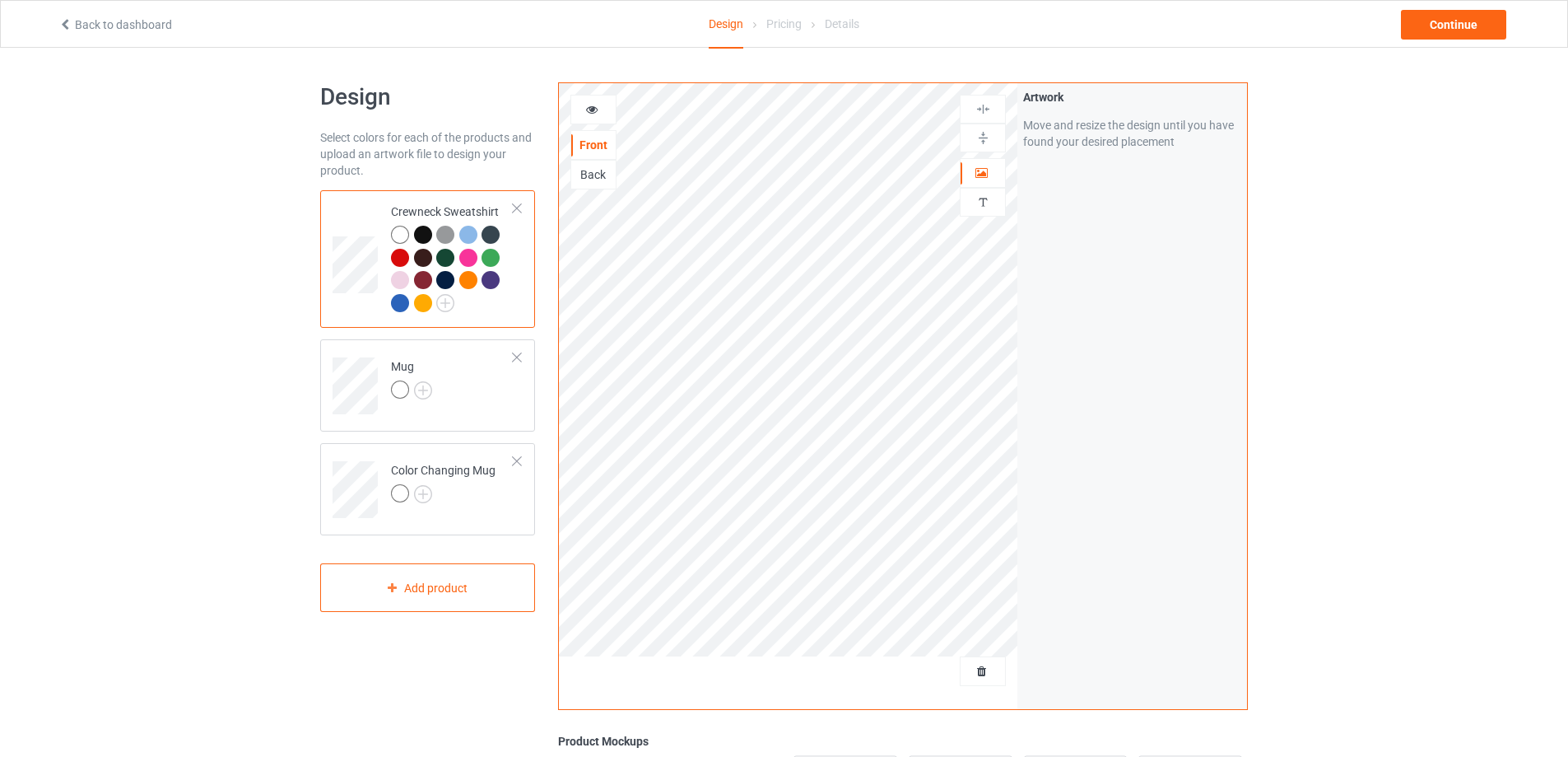
click at [518, 208] on div at bounding box center [517, 209] width 12 height 12
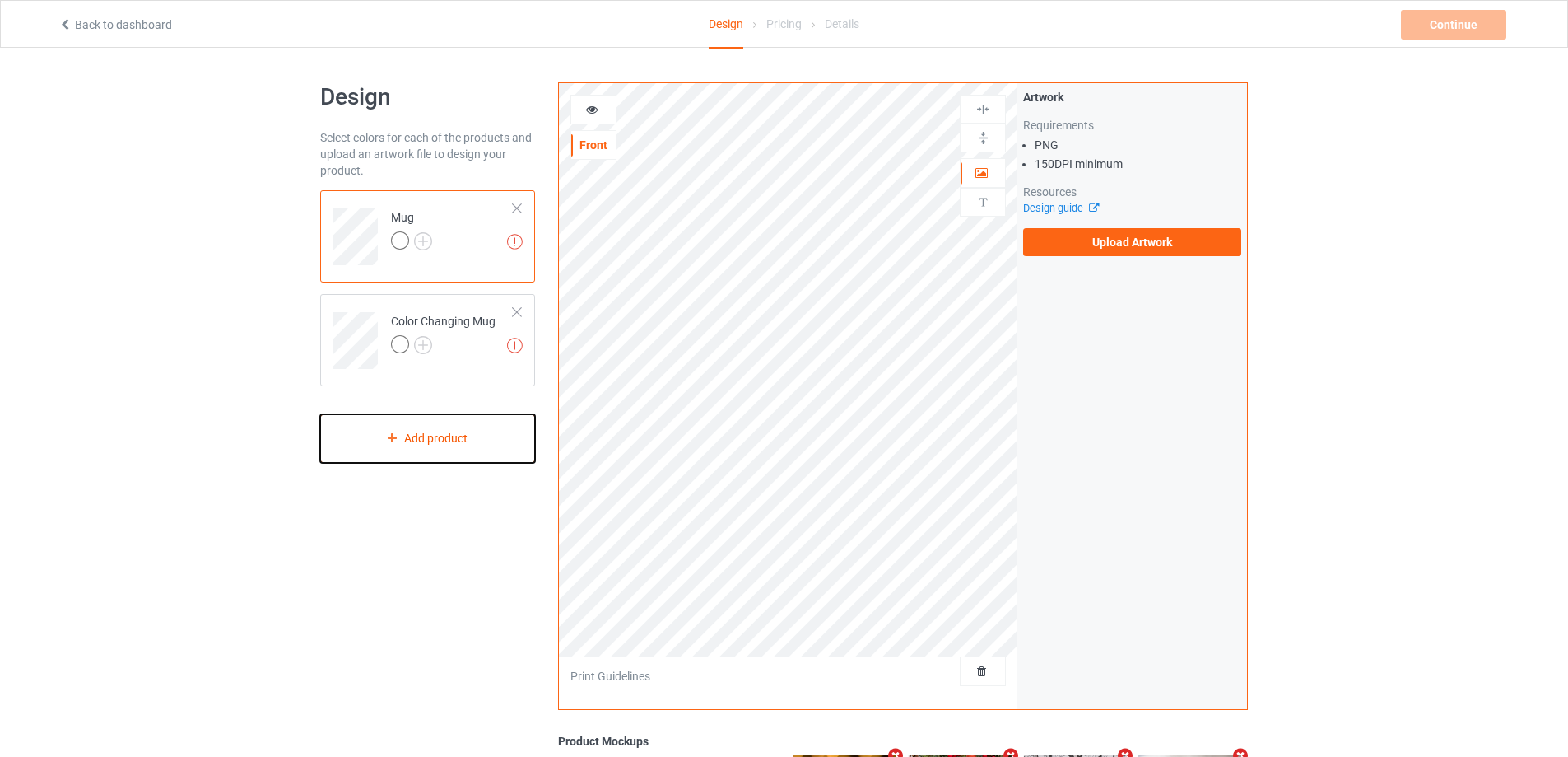
click at [469, 439] on div "Add product" at bounding box center [427, 438] width 214 height 49
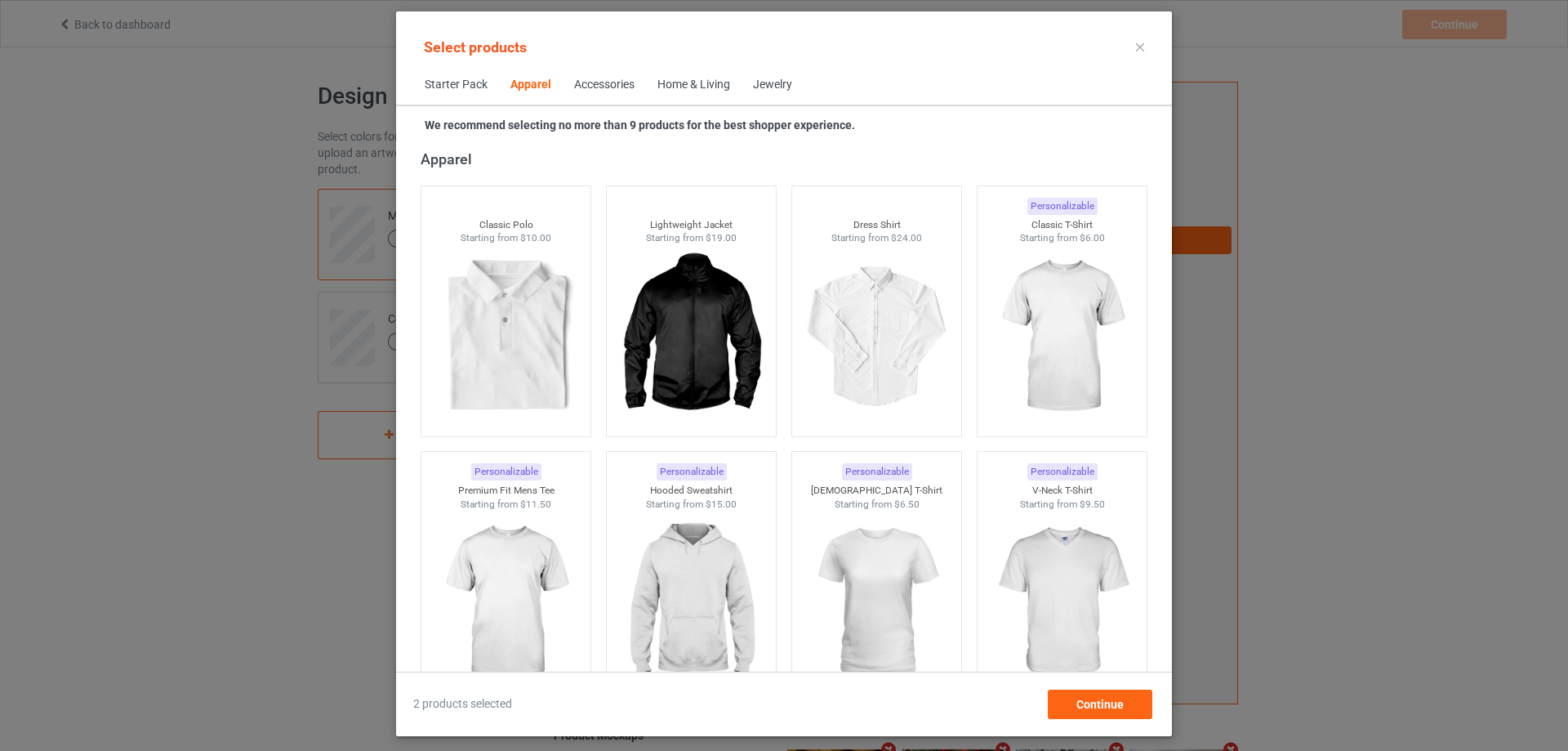
click at [691, 91] on div "Home & Living" at bounding box center [694, 85] width 73 height 17
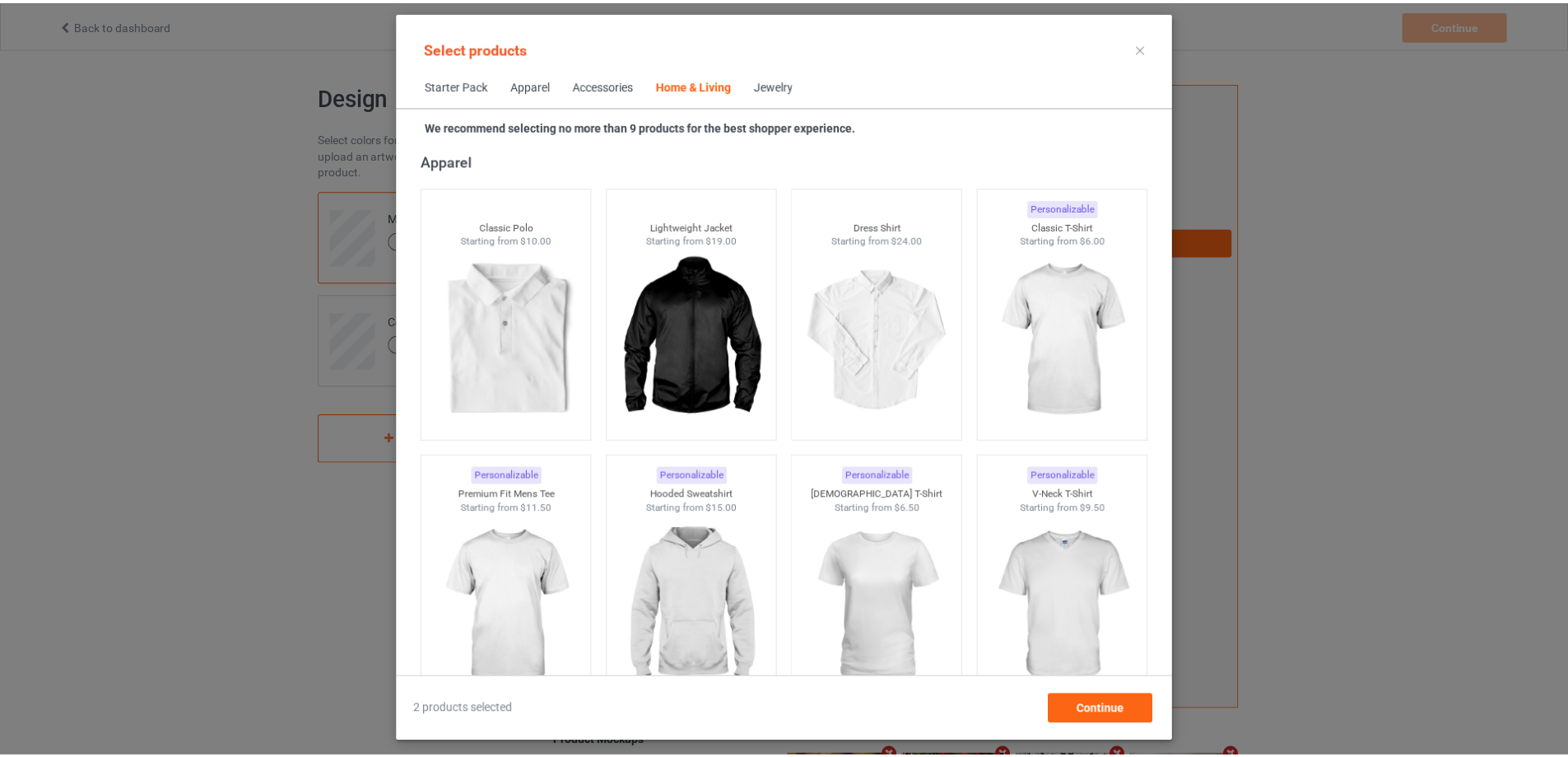
scroll to position [7427, 0]
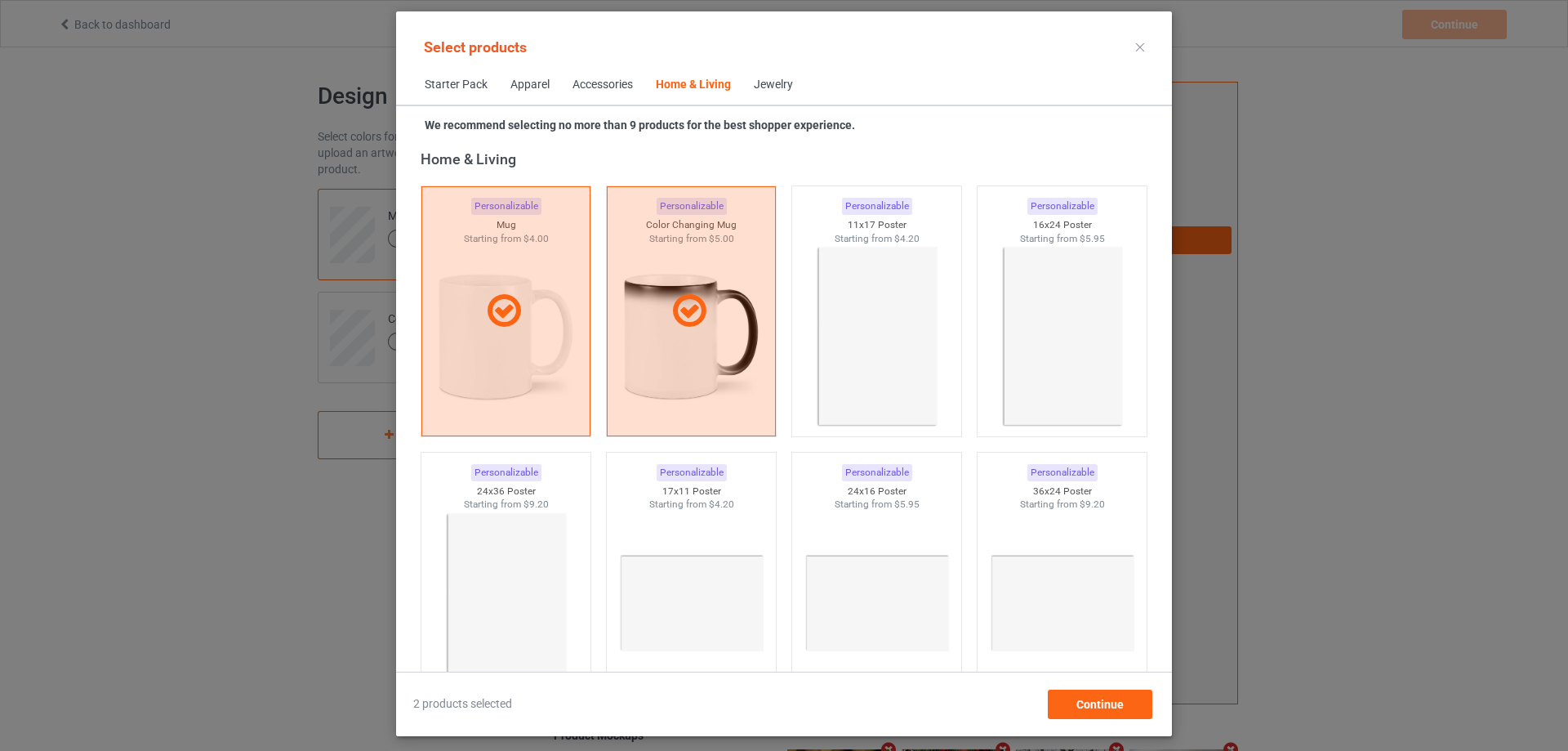
click at [1138, 47] on icon at bounding box center [1140, 47] width 8 height 8
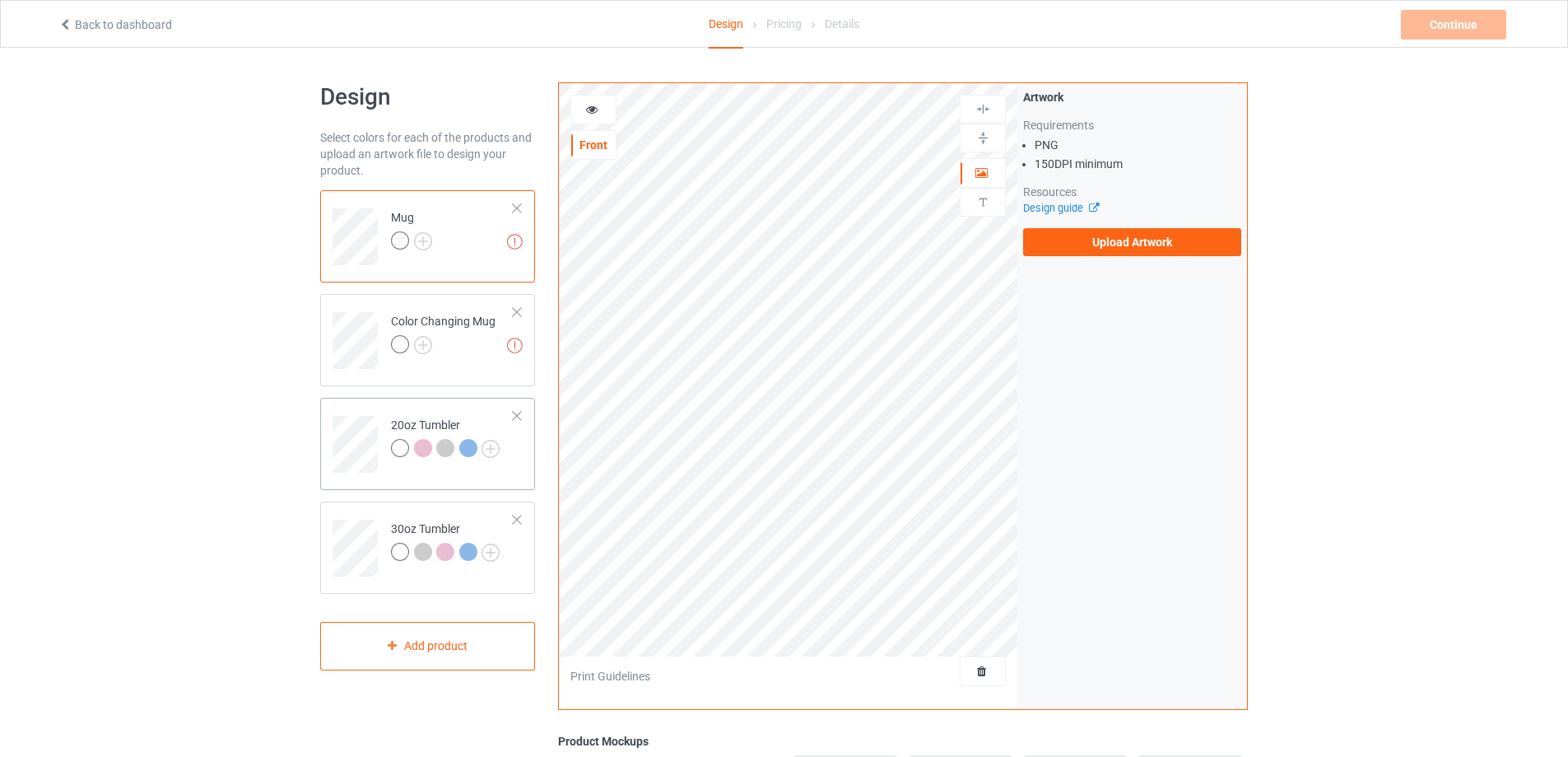
click at [354, 408] on td at bounding box center [357, 438] width 50 height 69
click at [356, 513] on td at bounding box center [357, 541] width 50 height 69
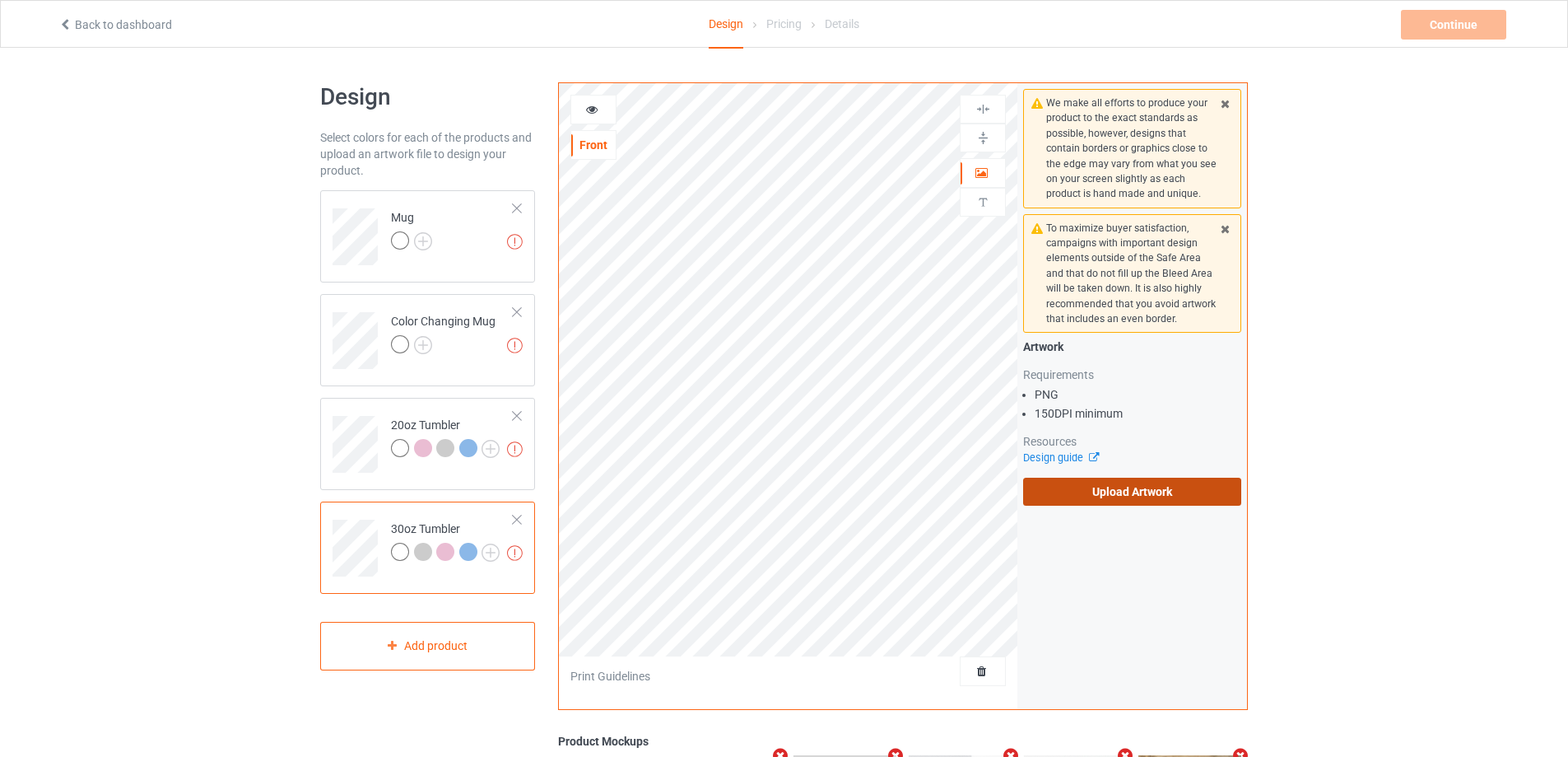
click at [1112, 487] on label "Upload Artwork" at bounding box center [1132, 492] width 218 height 28
click at [0, 0] on input "Upload Artwork" at bounding box center [0, 0] width 0 height 0
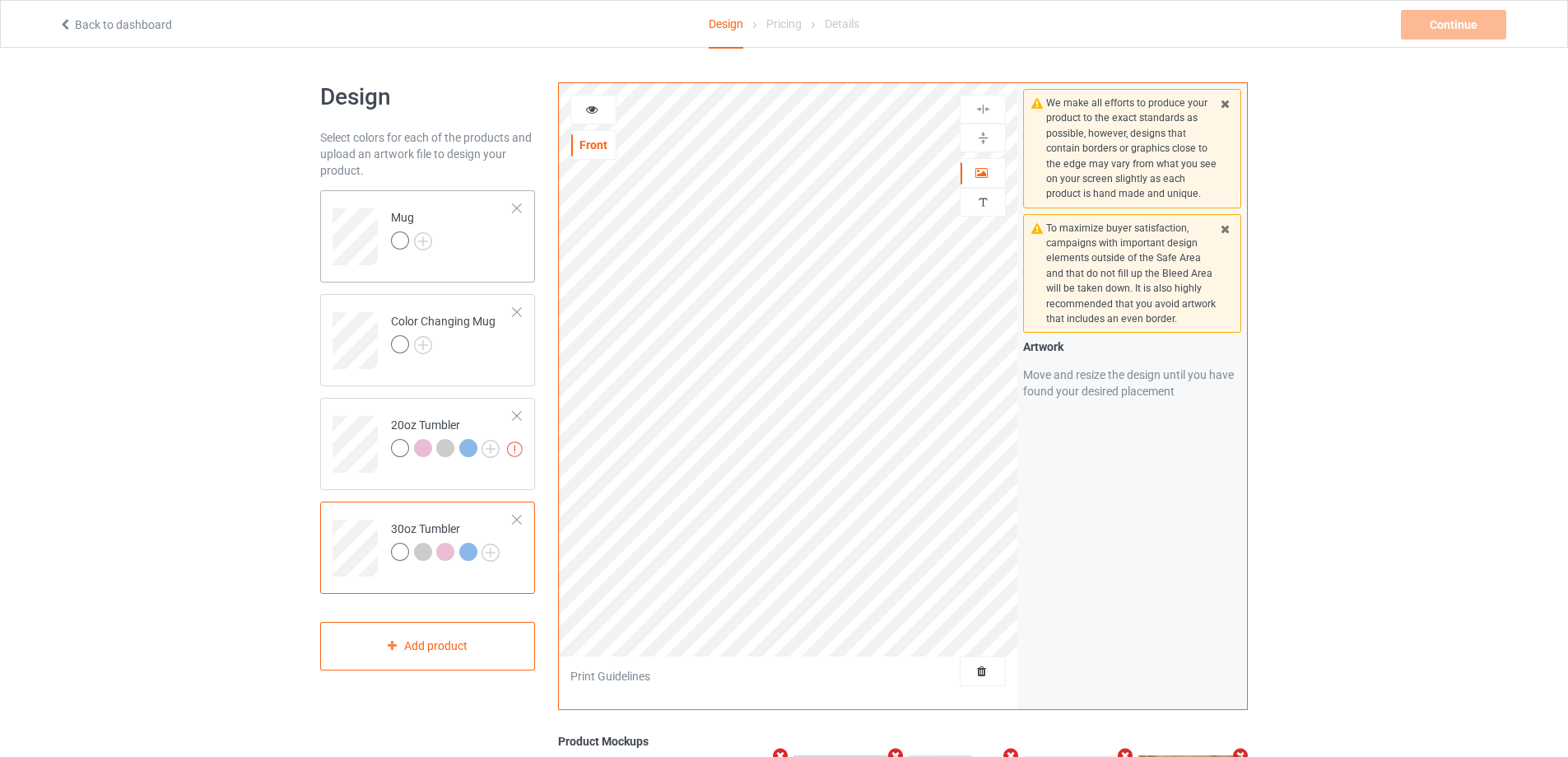
click at [470, 256] on td "Mug" at bounding box center [453, 230] width 141 height 69
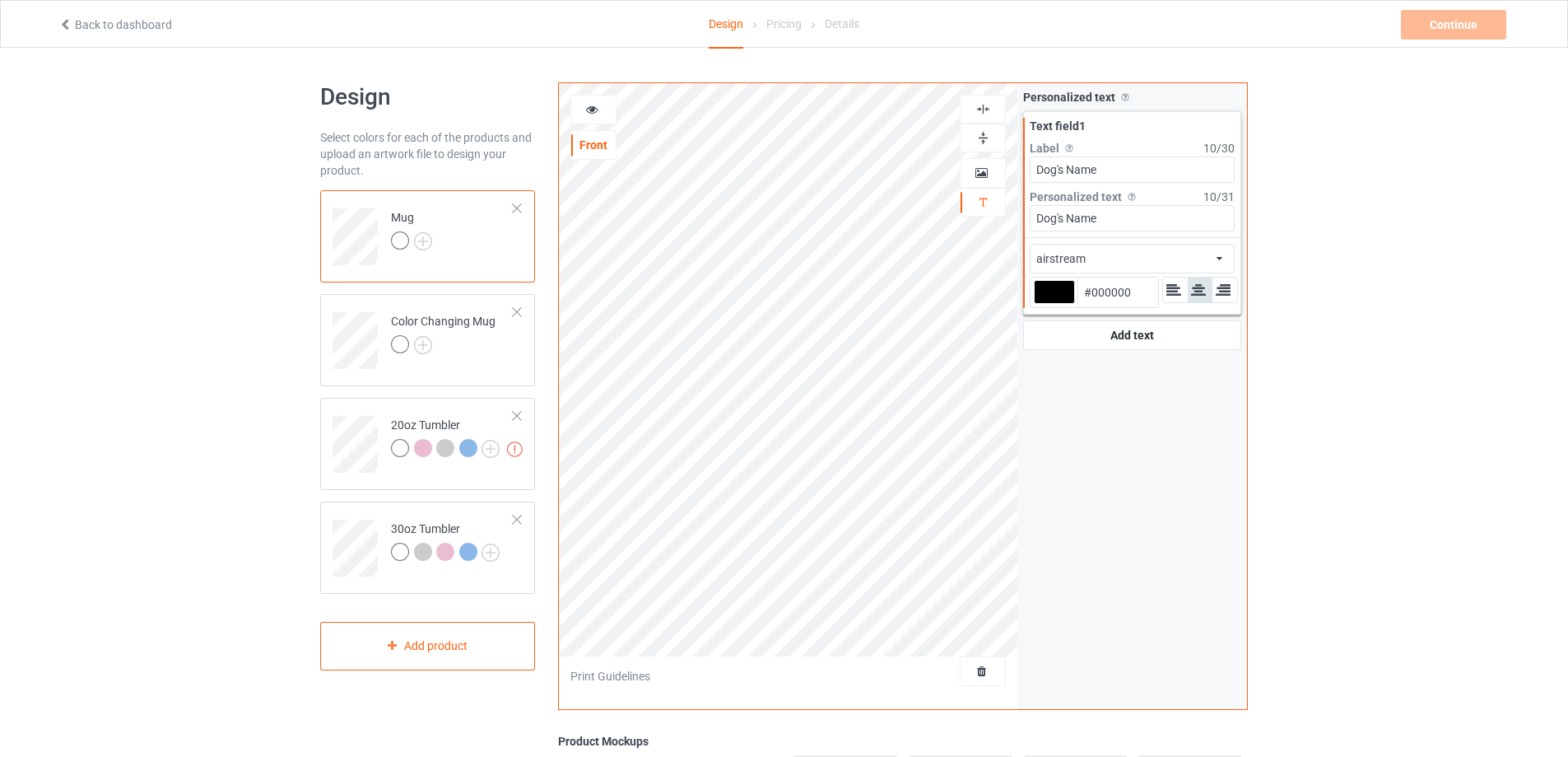
click at [592, 103] on icon at bounding box center [592, 107] width 14 height 12
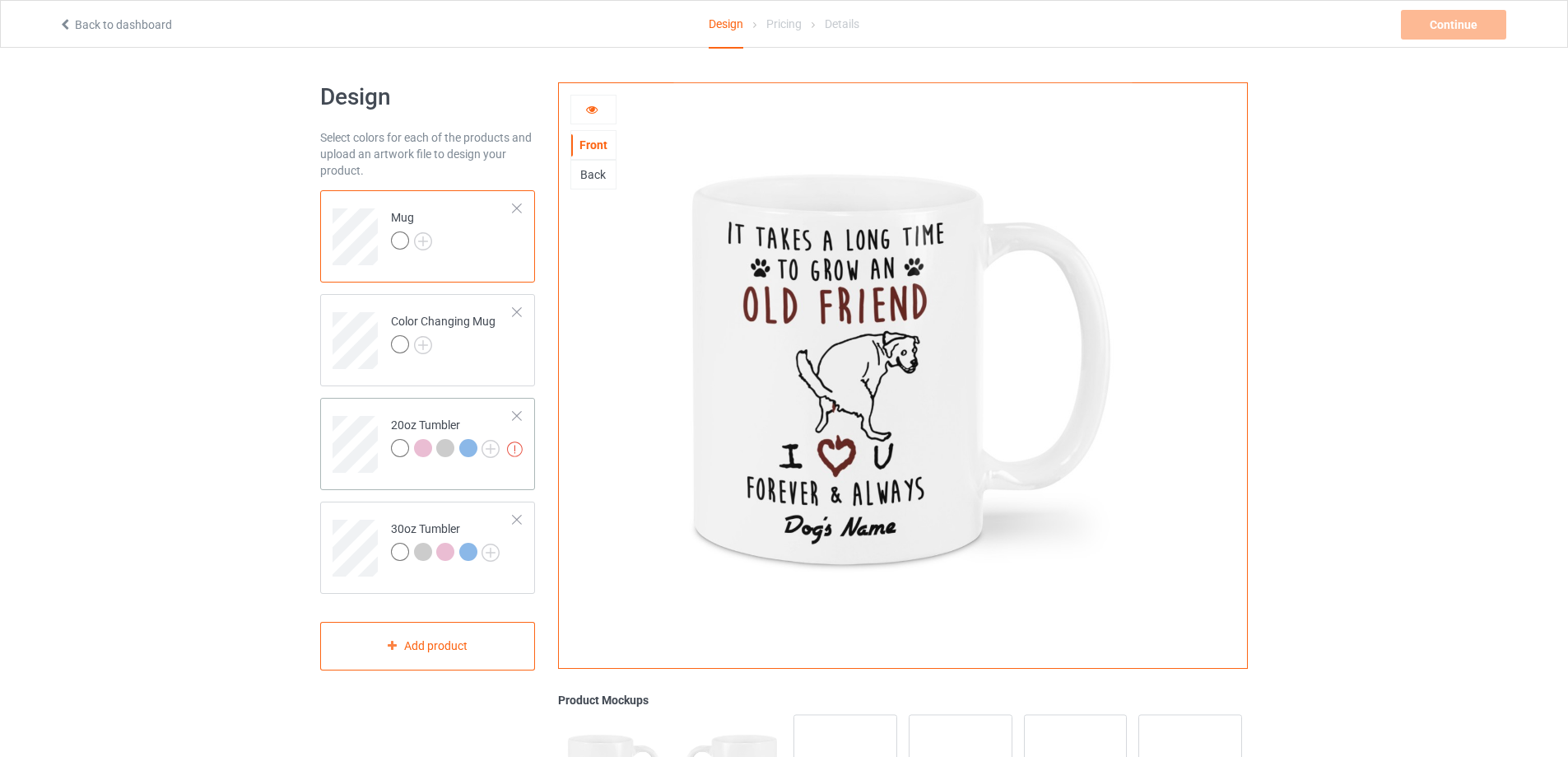
click at [372, 411] on td at bounding box center [357, 438] width 50 height 69
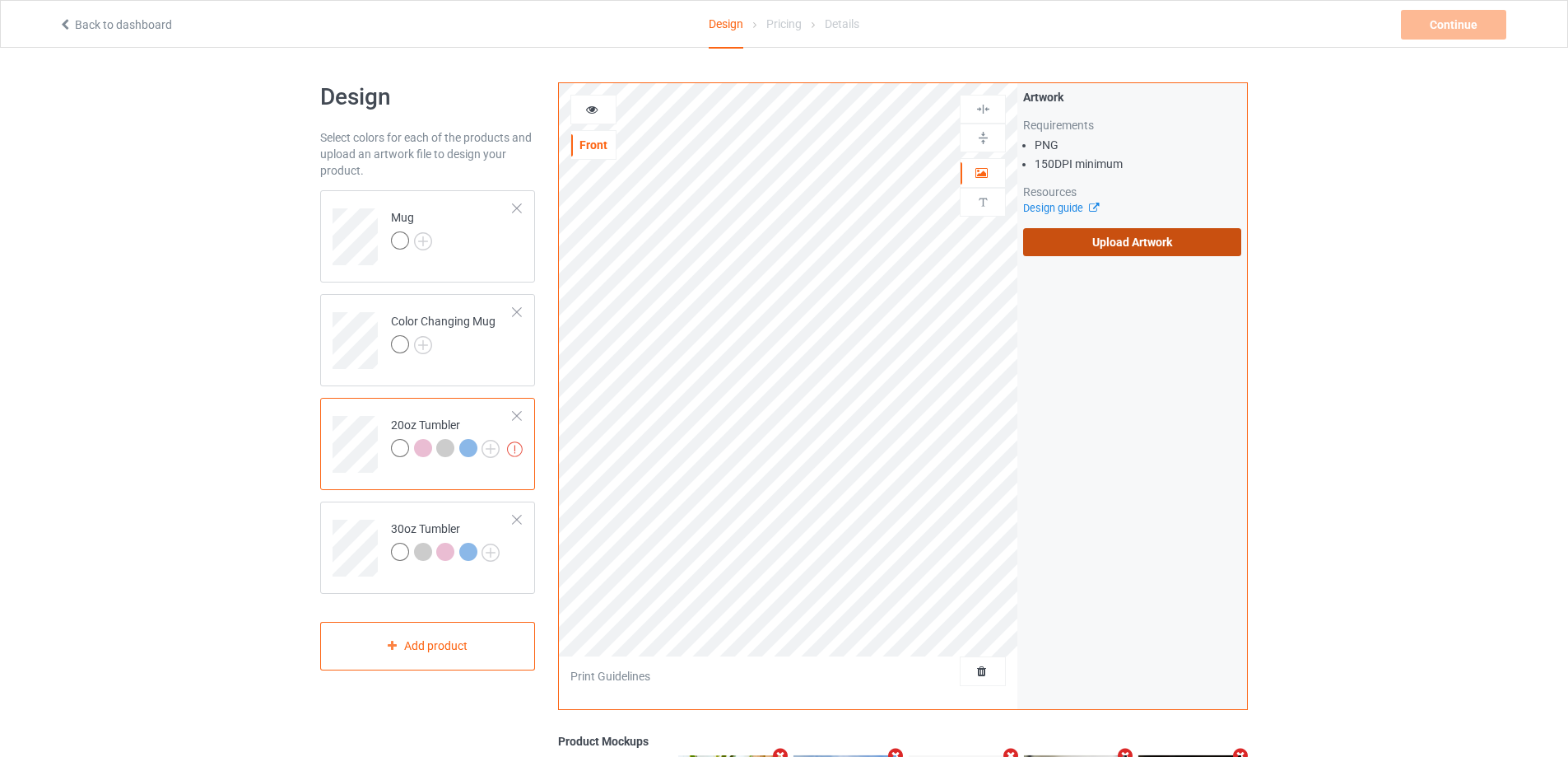
click at [1054, 243] on label "Upload Artwork" at bounding box center [1132, 242] width 218 height 28
click at [0, 0] on input "Upload Artwork" at bounding box center [0, 0] width 0 height 0
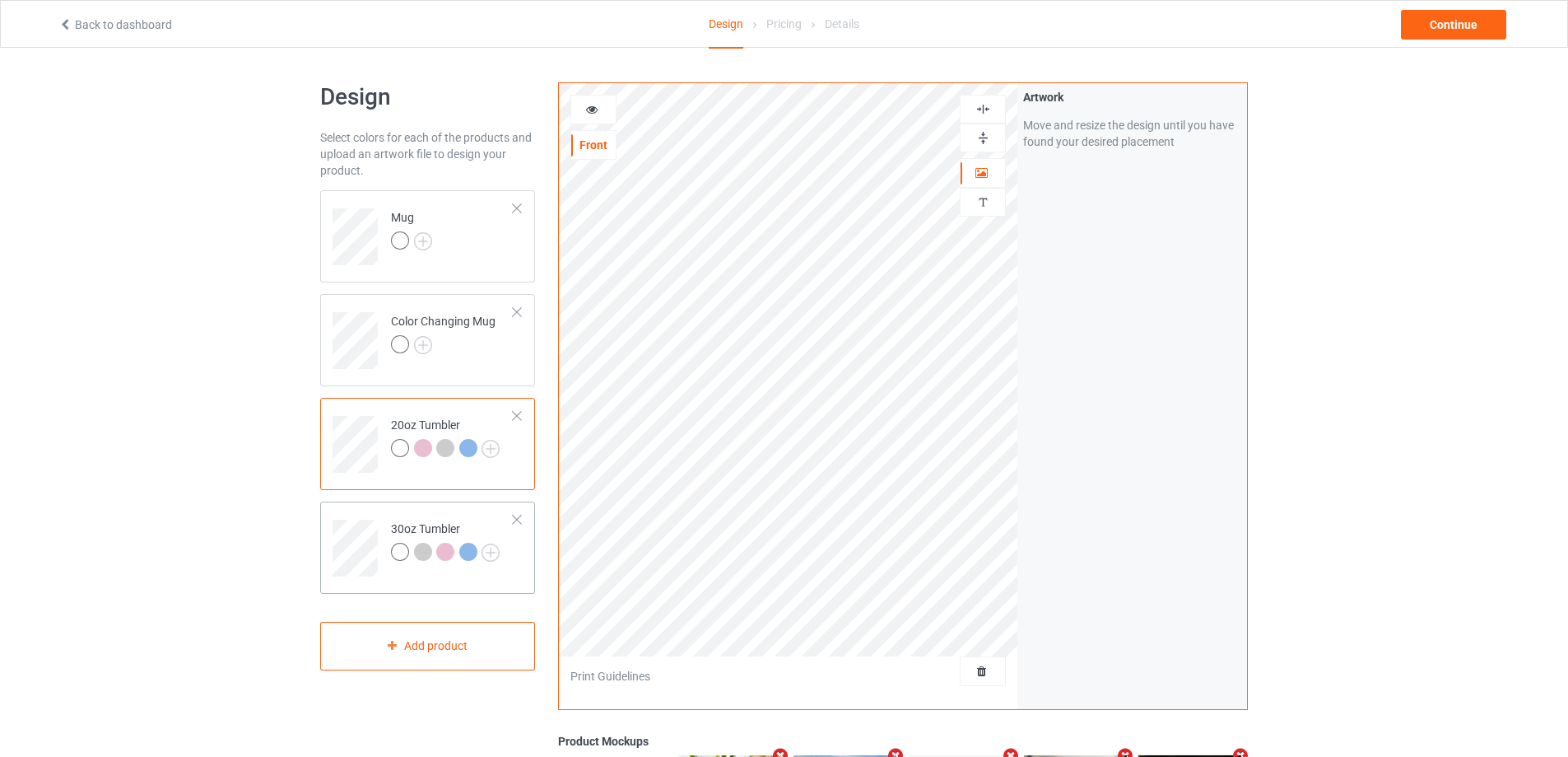
click at [368, 511] on td at bounding box center [357, 541] width 50 height 69
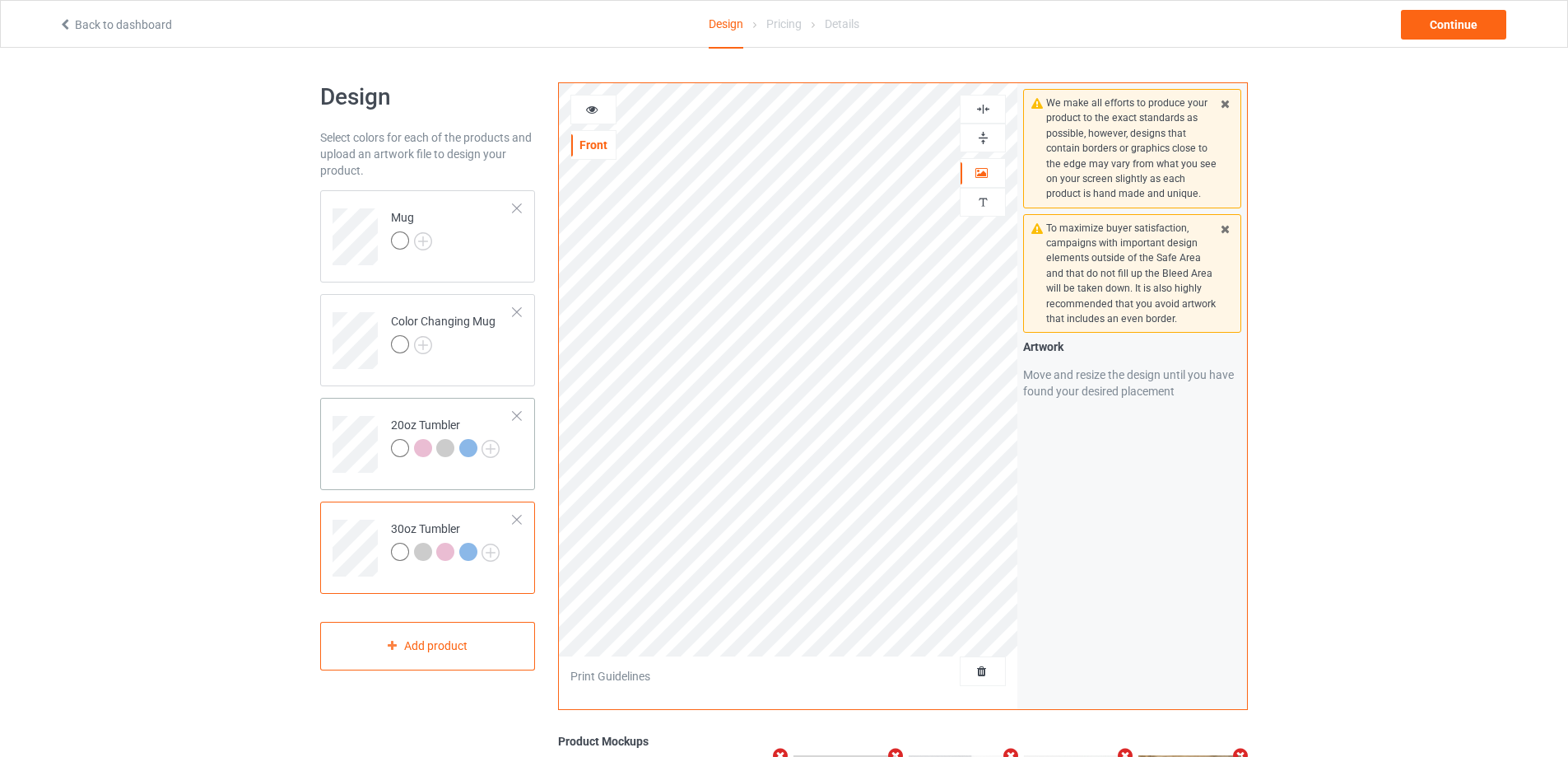
click at [479, 411] on td "20oz Tumbler" at bounding box center [453, 438] width 141 height 69
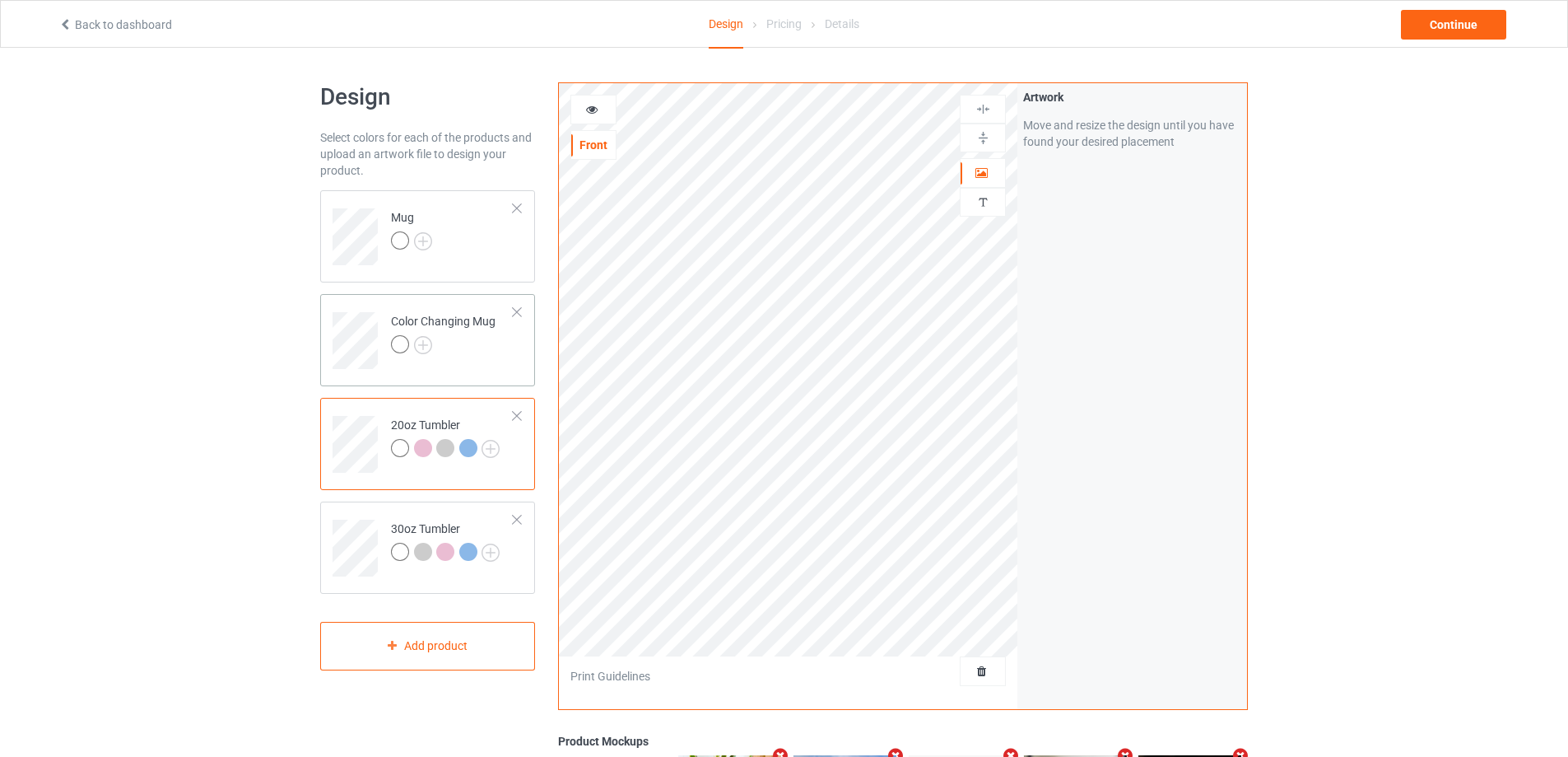
click at [465, 344] on div at bounding box center [443, 346] width 104 height 23
click at [457, 255] on td "Mug" at bounding box center [453, 230] width 141 height 69
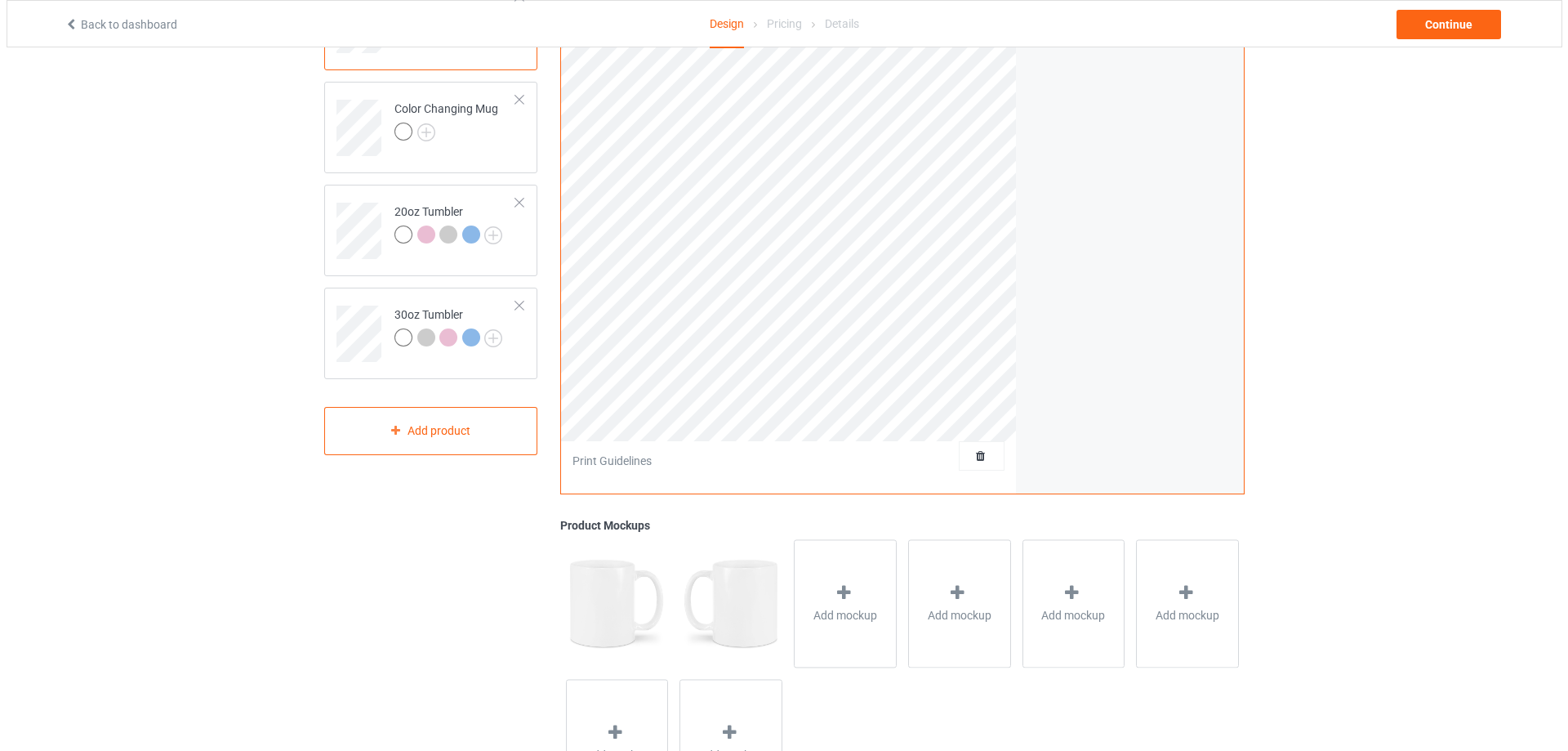
scroll to position [307, 0]
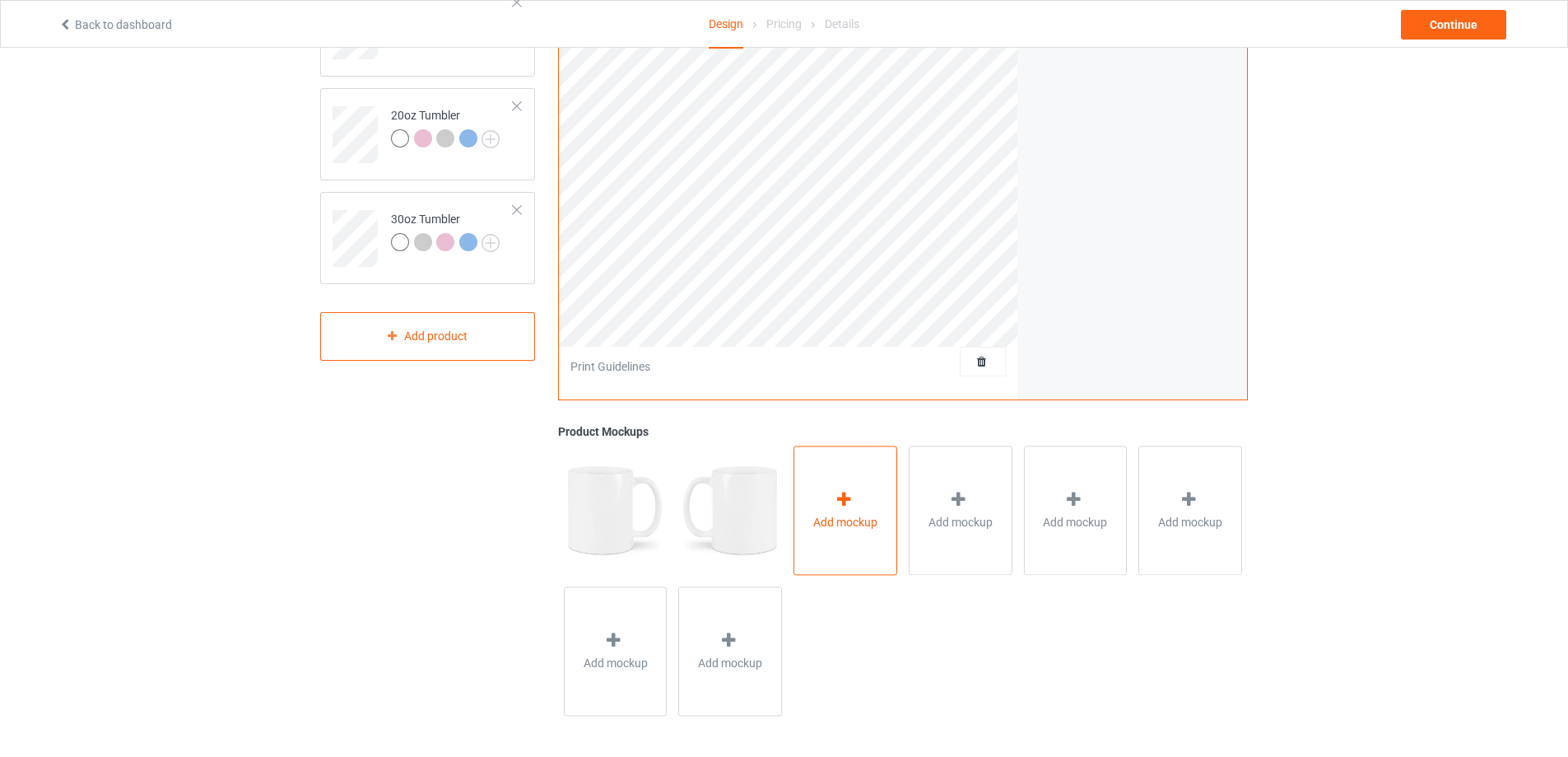
click at [843, 471] on div "Add mockup" at bounding box center [845, 510] width 103 height 129
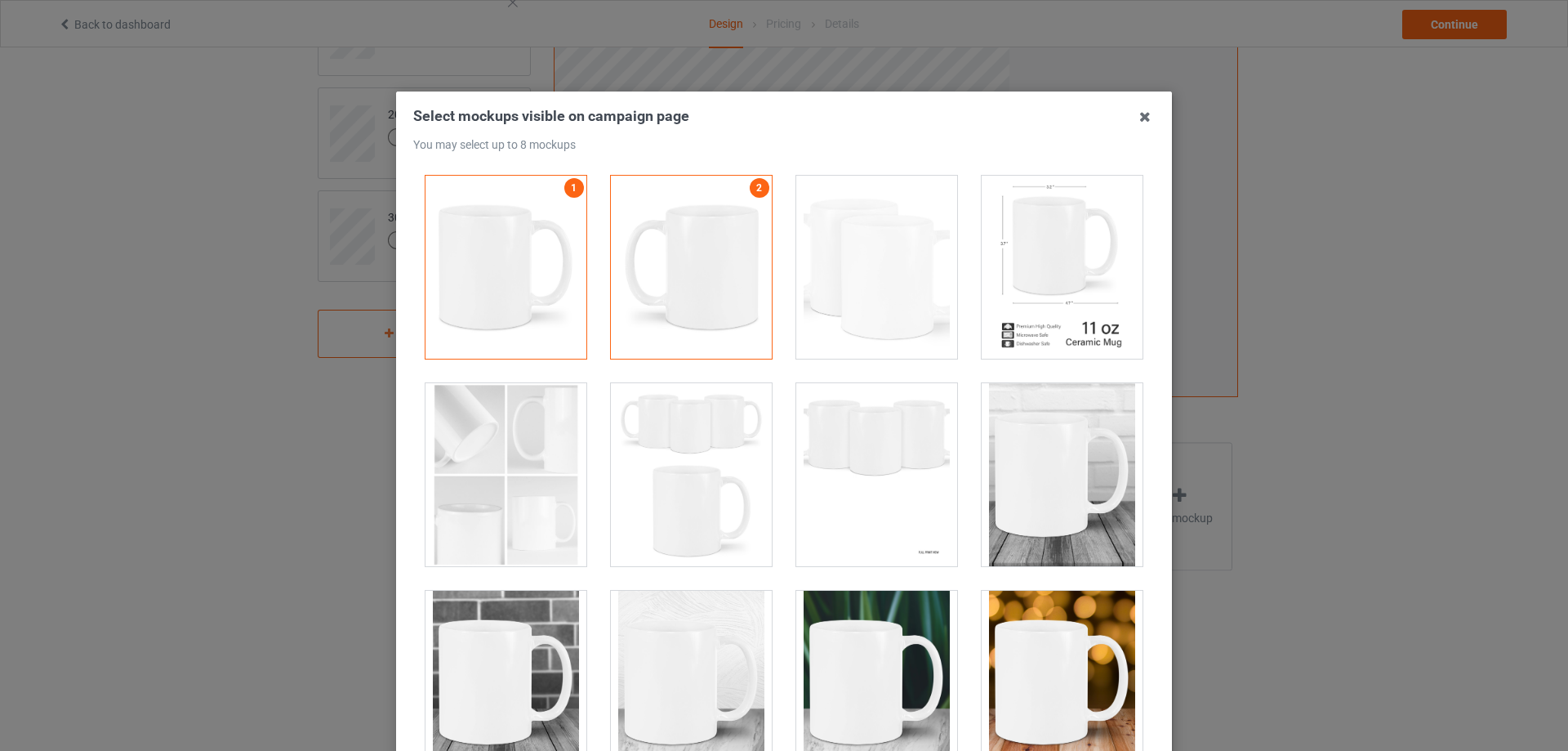
click at [1031, 616] on div at bounding box center [1061, 682] width 161 height 183
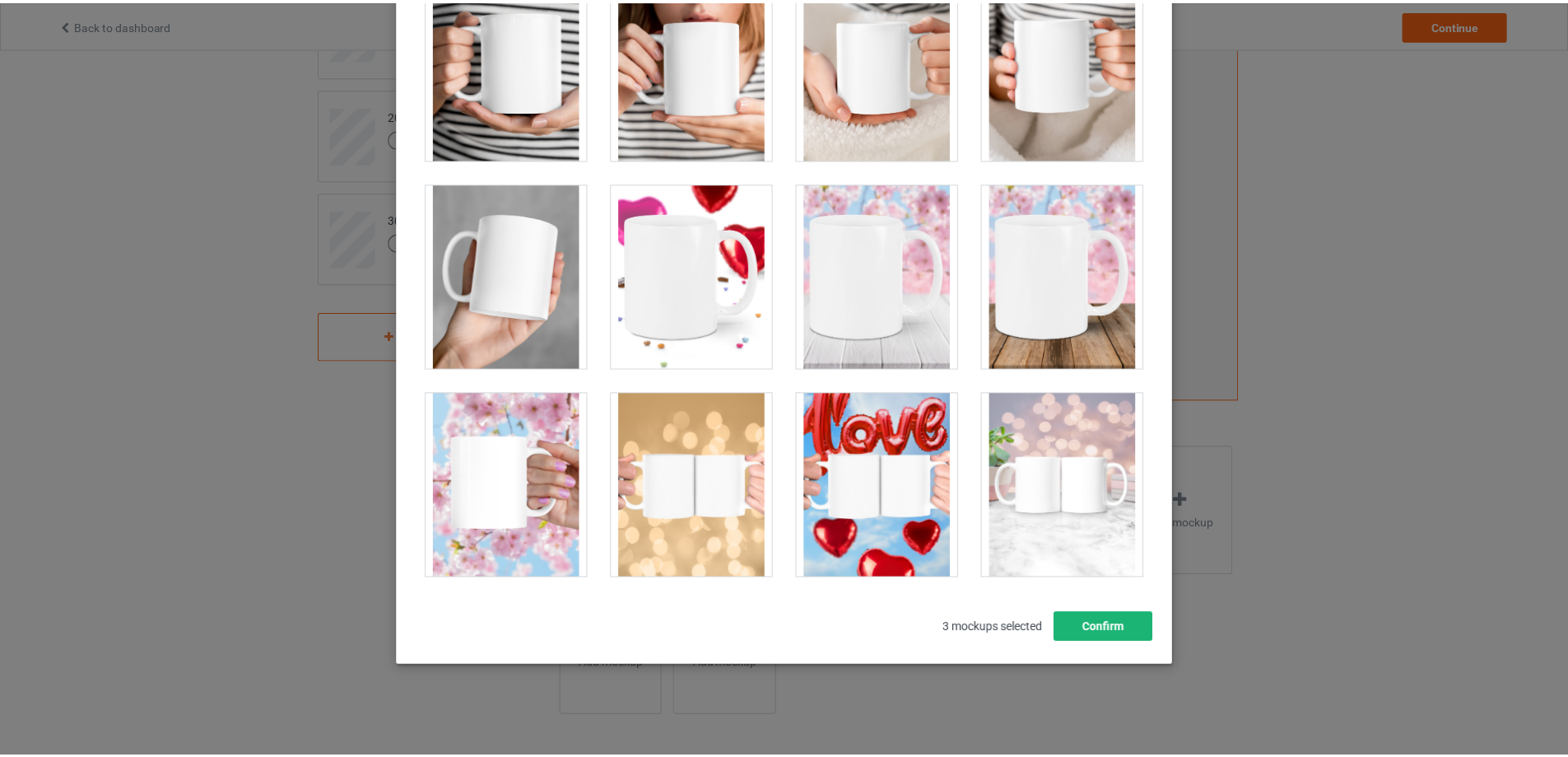
scroll to position [181, 0]
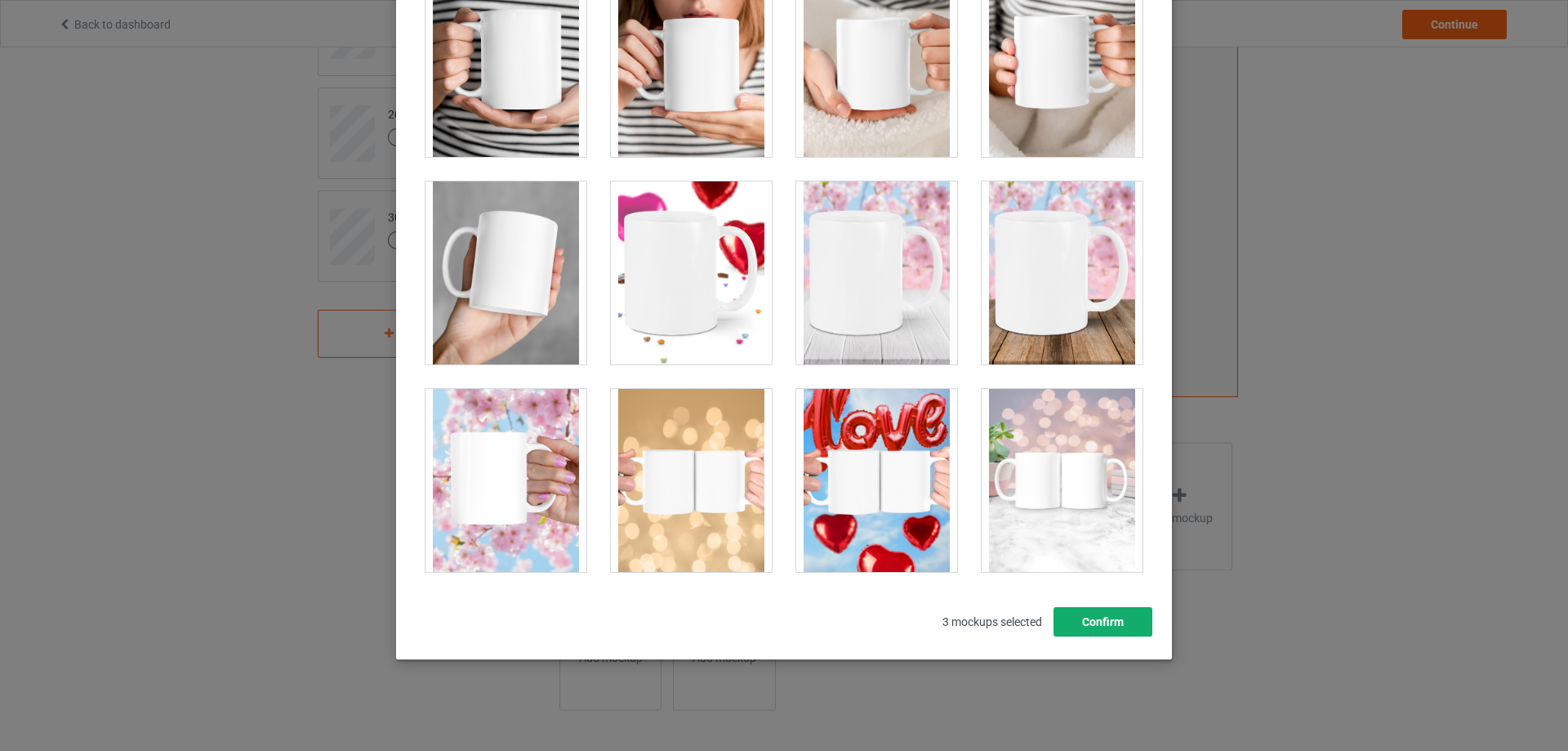
click at [1096, 617] on button "Confirm" at bounding box center [1103, 622] width 99 height 30
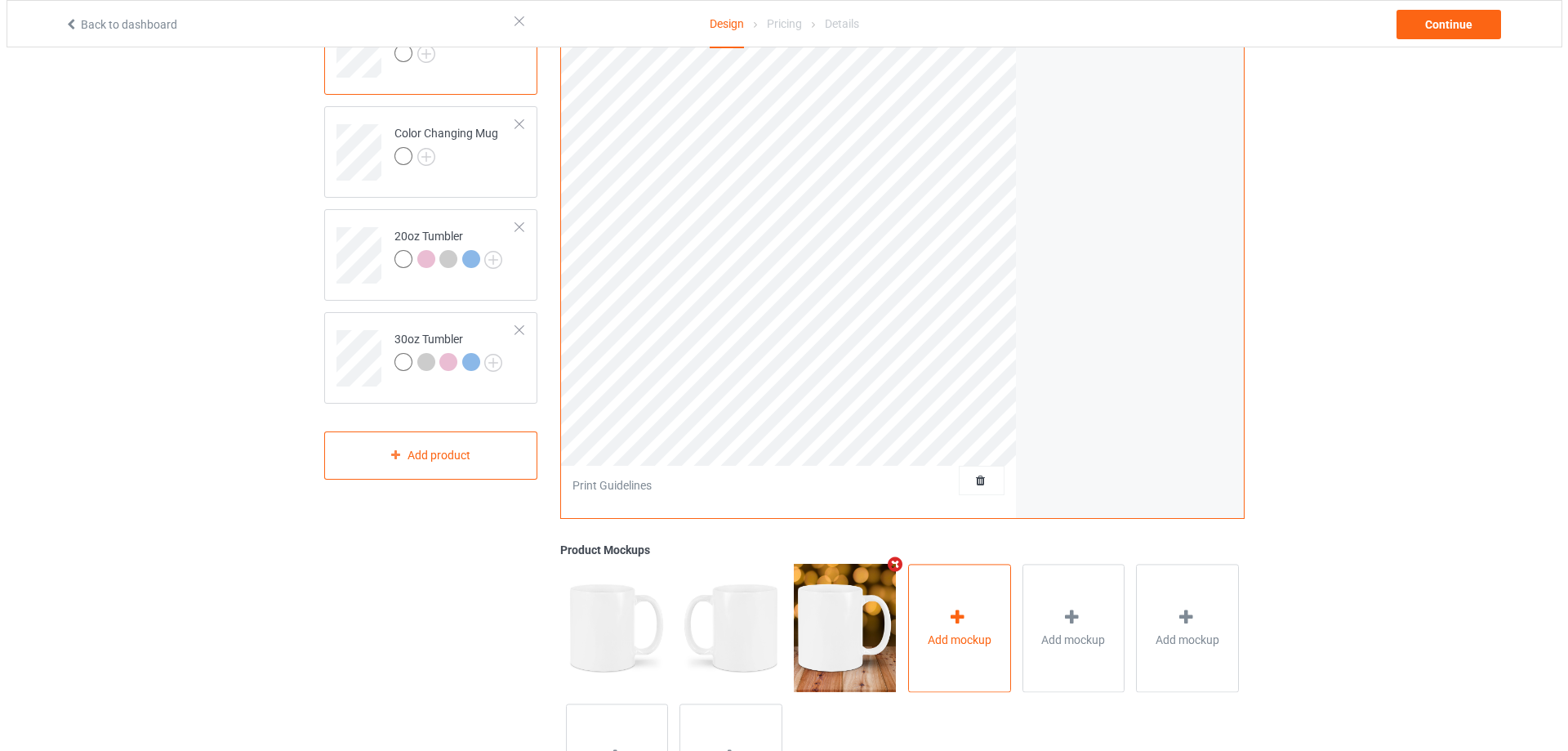
scroll to position [0, 0]
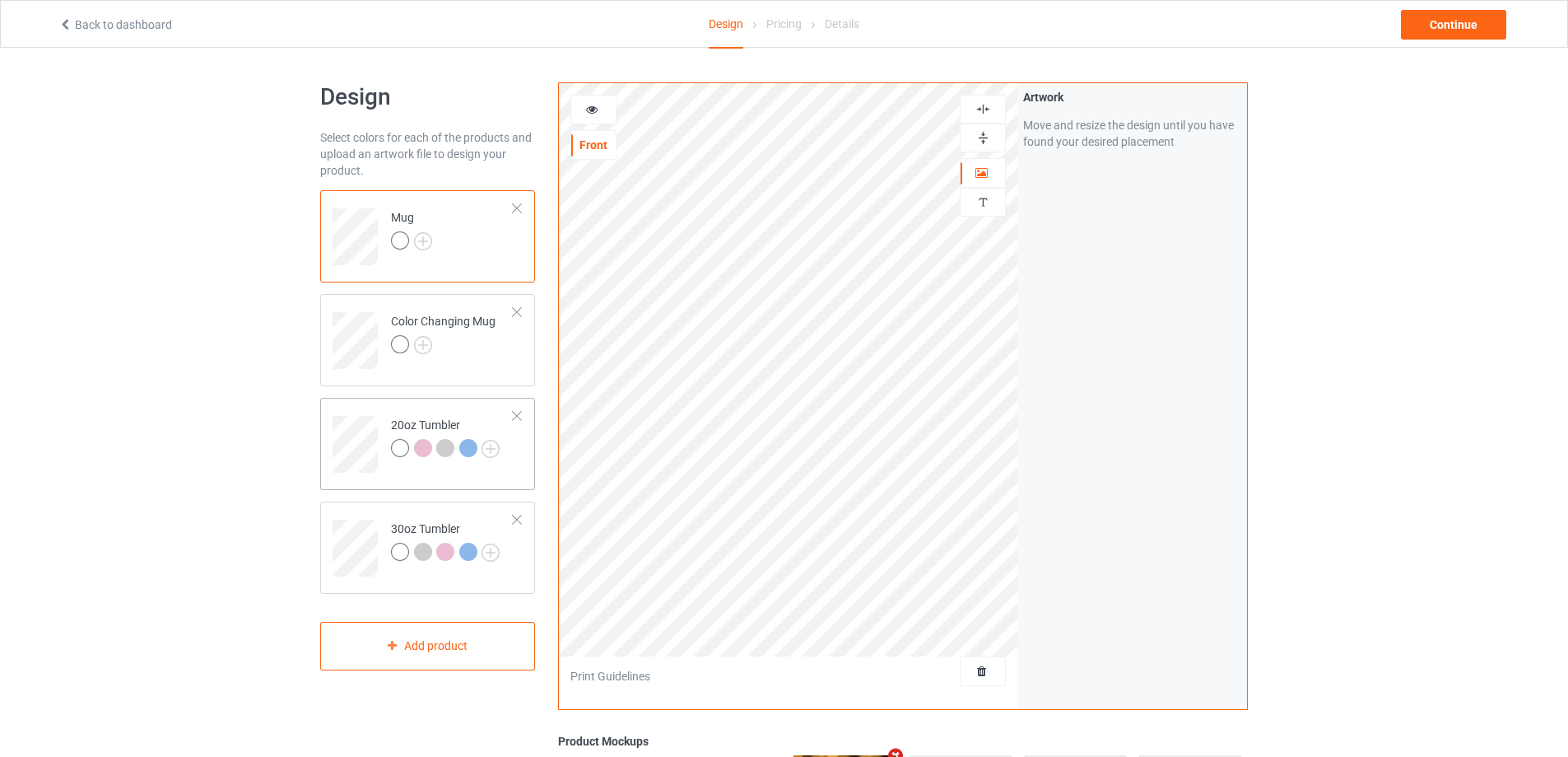
click at [371, 410] on td at bounding box center [357, 438] width 50 height 69
click at [1443, 26] on div "Continue" at bounding box center [1454, 25] width 105 height 30
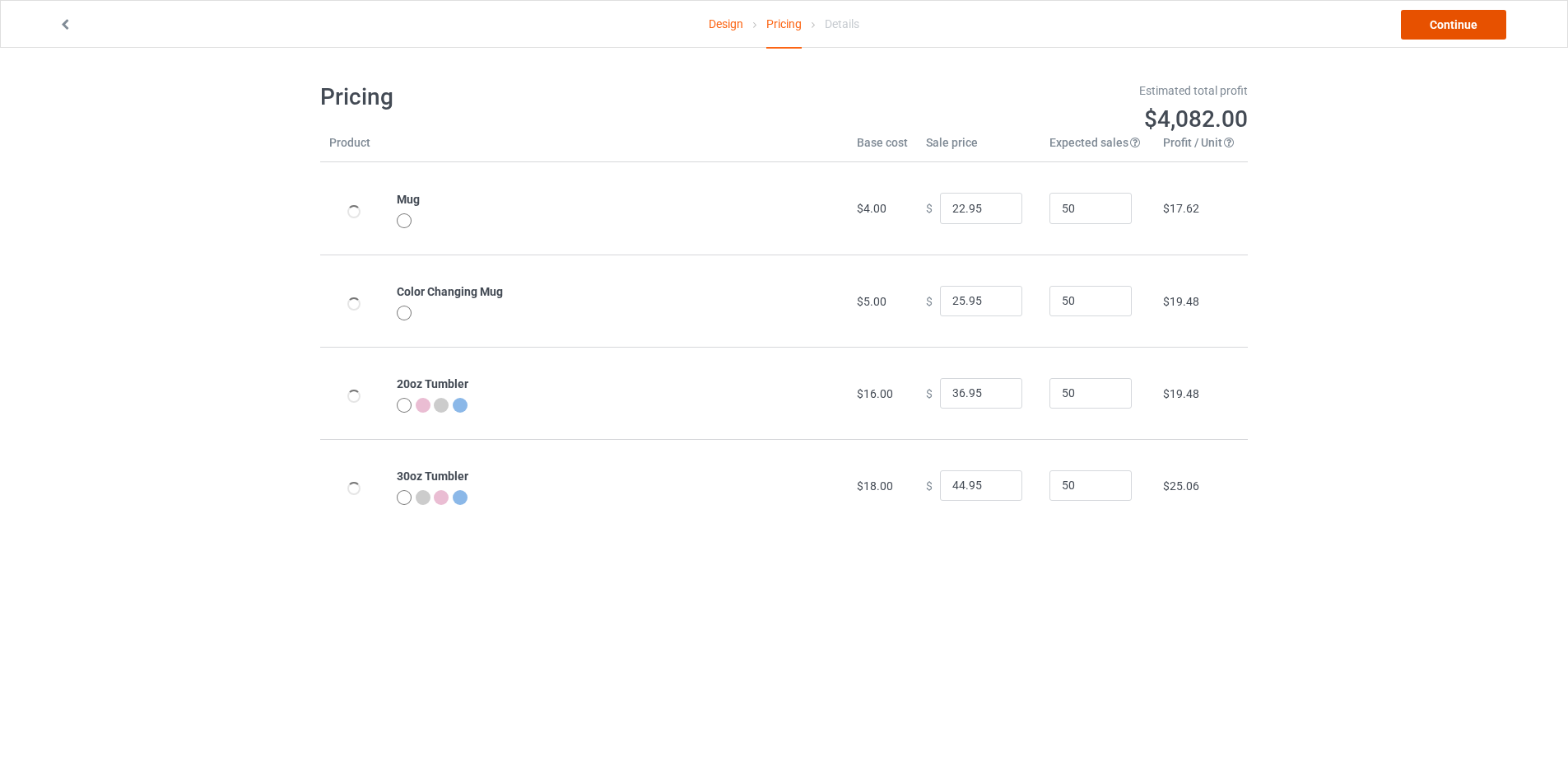
click at [1443, 26] on link "Continue" at bounding box center [1454, 25] width 105 height 30
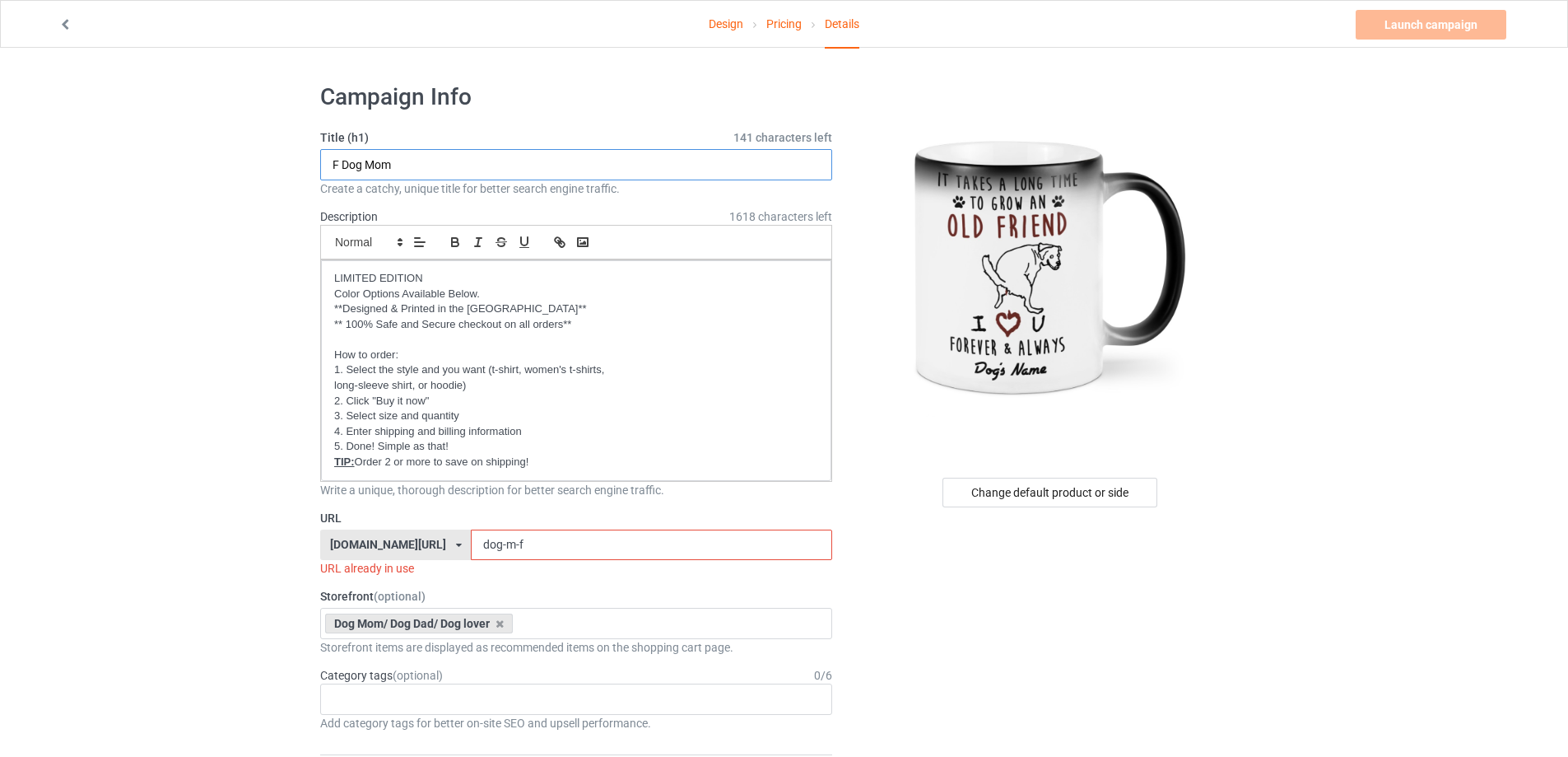
drag, startPoint x: 405, startPoint y: 169, endPoint x: 311, endPoint y: 161, distance: 94.3
type input "Dog Lovers"
click at [529, 542] on input "dog-m-f" at bounding box center [650, 544] width 360 height 31
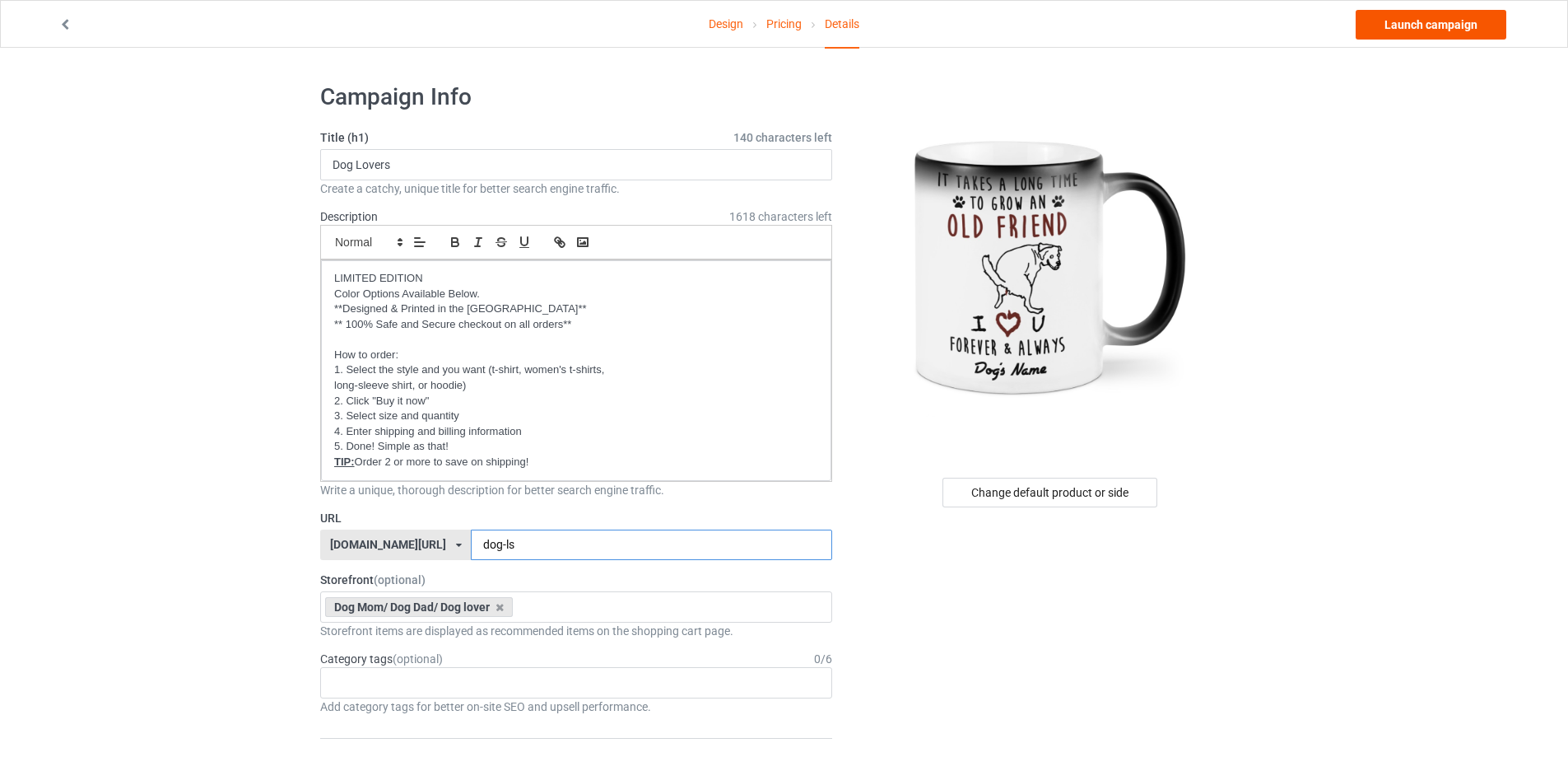
type input "dog-ls"
click at [1405, 36] on link "Launch campaign" at bounding box center [1431, 25] width 151 height 30
